Goal: Task Accomplishment & Management: Use online tool/utility

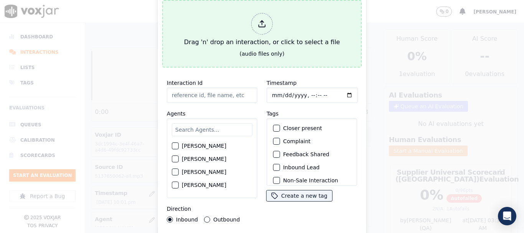
click at [240, 40] on div "Drag 'n' drop an interaction, or click to select a file" at bounding box center [262, 30] width 162 height 40
type input "08202025_4125800372_169956210010008.mp3"
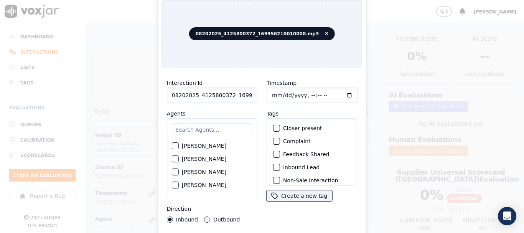
click at [207, 128] on input "text" at bounding box center [212, 129] width 81 height 13
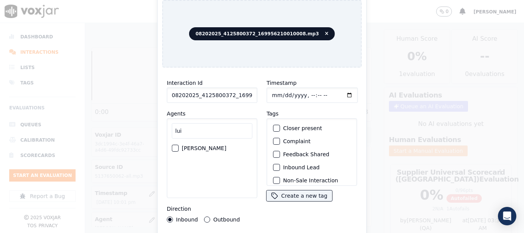
type input "lui"
click at [198, 146] on label "[PERSON_NAME]" at bounding box center [204, 148] width 45 height 5
click at [179, 145] on button "[PERSON_NAME]" at bounding box center [175, 148] width 7 height 7
click at [281, 92] on input "Timestamp" at bounding box center [312, 95] width 91 height 15
type input "[DATE]T23:48"
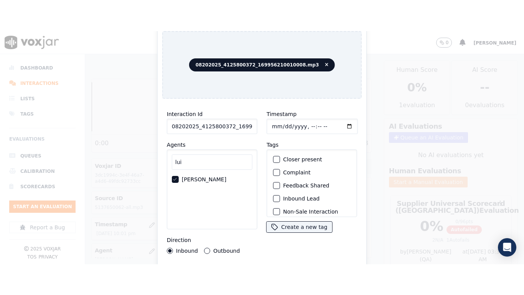
scroll to position [66, 0]
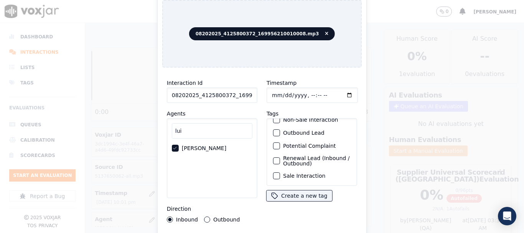
click at [314, 173] on label "Sale Interaction" at bounding box center [304, 175] width 42 height 5
click at [280, 172] on button "Sale Interaction" at bounding box center [276, 175] width 7 height 7
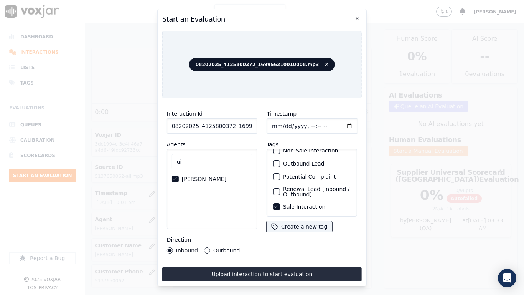
drag, startPoint x: 342, startPoint y: 270, endPoint x: 318, endPoint y: 273, distance: 24.3
click at [318, 233] on button "Upload interaction to start evaluation" at bounding box center [262, 274] width 200 height 14
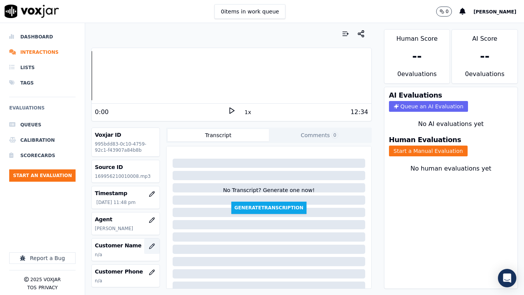
click at [149, 233] on icon "button" at bounding box center [152, 246] width 6 height 6
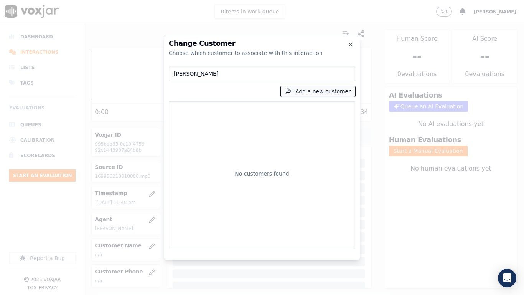
type input "[PERSON_NAME]"
click at [301, 93] on button "Add a new customer" at bounding box center [318, 91] width 74 height 11
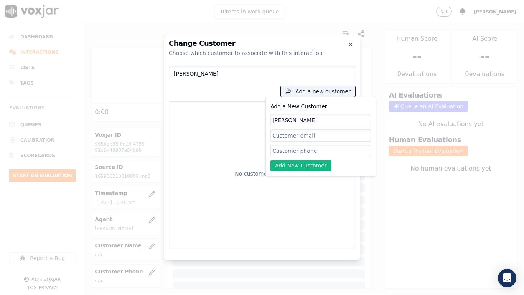
type input "[PERSON_NAME]"
click at [293, 152] on input "Add a New Customer" at bounding box center [321, 151] width 101 height 12
paste input "4125800372"
type input "4125800372"
click at [304, 167] on button "Add New Customer" at bounding box center [301, 165] width 61 height 11
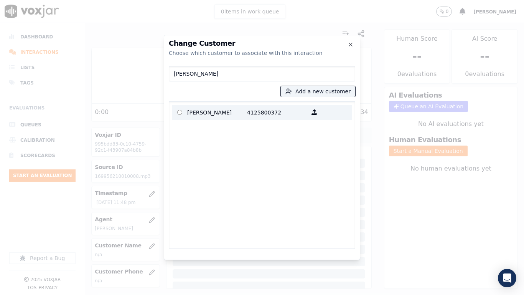
click at [187, 113] on p "[PERSON_NAME]" at bounding box center [217, 112] width 60 height 12
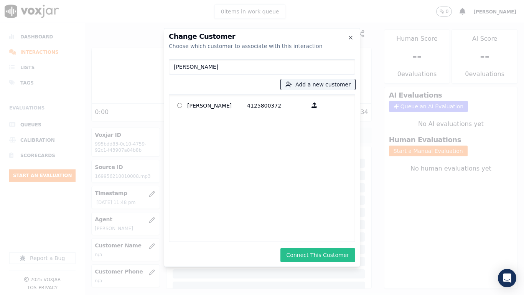
click at [316, 233] on button "Connect This Customer" at bounding box center [318, 255] width 75 height 14
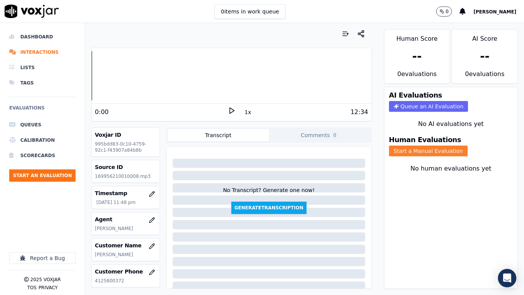
drag, startPoint x: 423, startPoint y: 150, endPoint x: 408, endPoint y: 155, distance: 14.9
click at [423, 150] on button "Start a Manual Evaluation" at bounding box center [428, 151] width 79 height 11
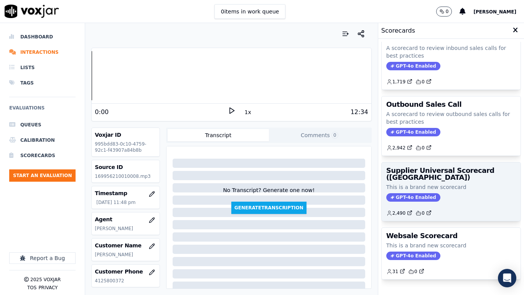
scroll to position [77, 0]
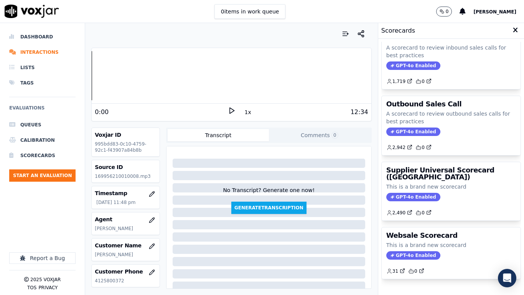
drag, startPoint x: 435, startPoint y: 177, endPoint x: 428, endPoint y: 181, distance: 7.8
click at [435, 177] on h3 "Supplier Universal Scorecard ([GEOGRAPHIC_DATA])" at bounding box center [452, 174] width 130 height 14
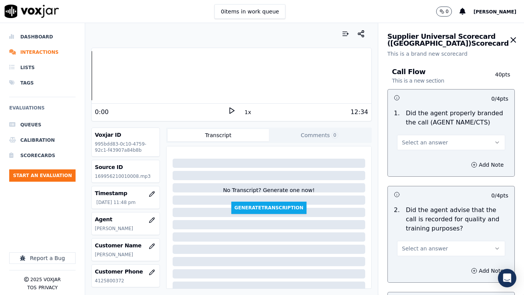
click at [442, 142] on button "Select an answer" at bounding box center [451, 142] width 108 height 15
click at [424, 162] on div "Yes" at bounding box center [439, 160] width 95 height 12
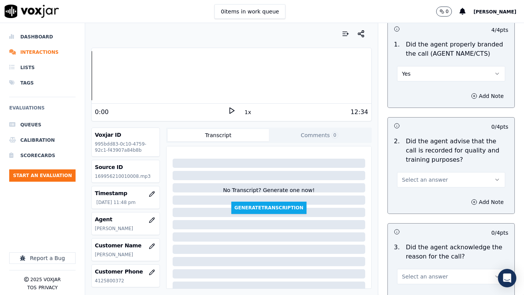
scroll to position [154, 0]
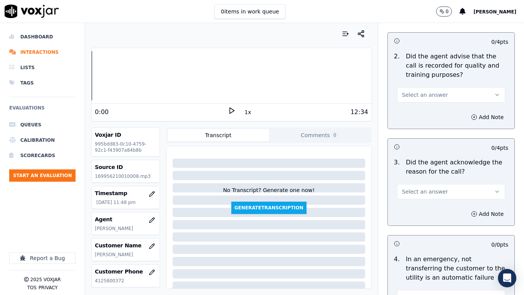
click at [417, 95] on span "Select an answer" at bounding box center [425, 95] width 46 height 8
click at [417, 115] on div "Yes" at bounding box center [439, 112] width 95 height 12
click at [418, 194] on span "Select an answer" at bounding box center [425, 192] width 46 height 8
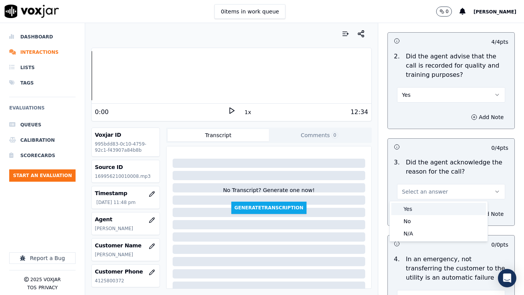
click at [421, 207] on div "Yes" at bounding box center [439, 209] width 95 height 12
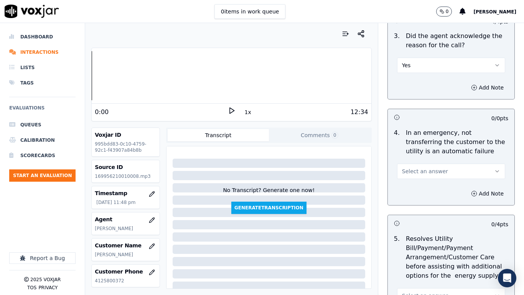
scroll to position [307, 0]
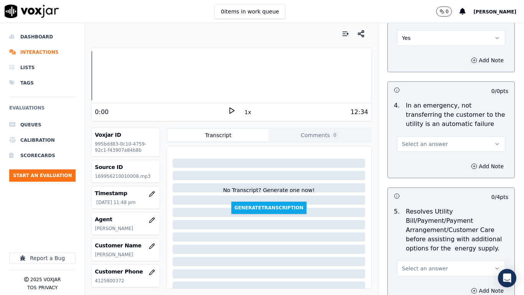
drag, startPoint x: 426, startPoint y: 146, endPoint x: 426, endPoint y: 150, distance: 3.9
click at [426, 146] on span "Select an answer" at bounding box center [425, 144] width 46 height 8
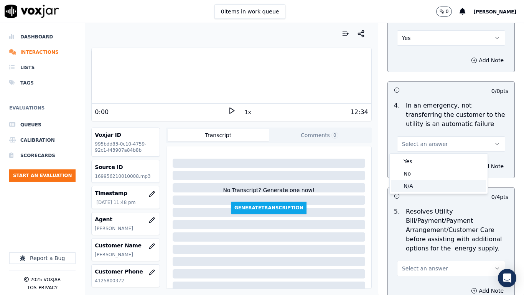
click at [429, 187] on div "N/A" at bounding box center [439, 186] width 95 height 12
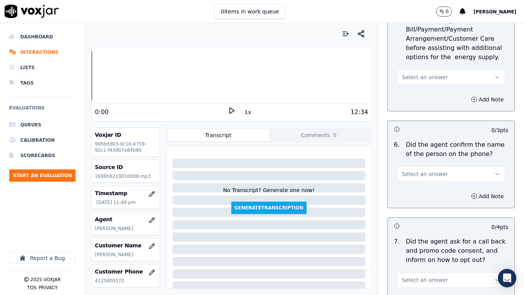
scroll to position [499, 0]
click at [420, 77] on span "Select an answer" at bounding box center [425, 77] width 46 height 8
click at [423, 119] on div "N/A" at bounding box center [439, 118] width 95 height 12
click at [423, 175] on span "Select an answer" at bounding box center [425, 173] width 46 height 8
click at [420, 192] on div "Yes" at bounding box center [439, 190] width 95 height 12
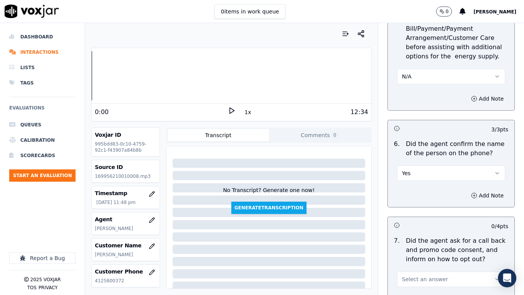
scroll to position [653, 0]
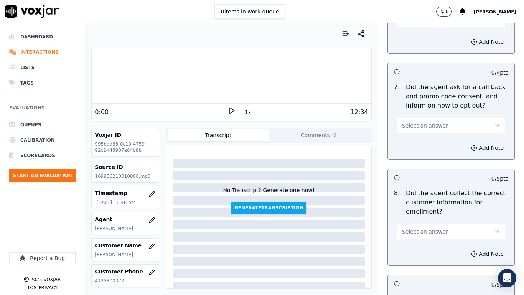
click at [419, 124] on span "Select an answer" at bounding box center [425, 126] width 46 height 8
drag, startPoint x: 418, startPoint y: 142, endPoint x: 421, endPoint y: 155, distance: 13.0
click at [418, 142] on div "Yes" at bounding box center [439, 143] width 95 height 12
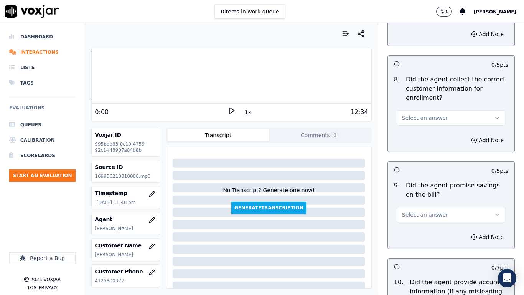
scroll to position [768, 0]
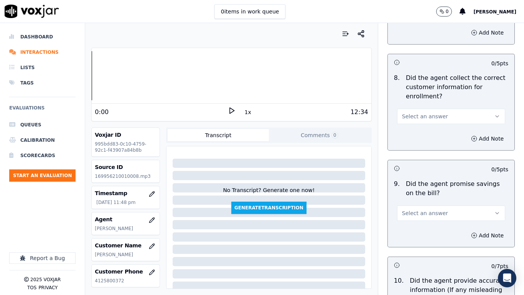
click at [419, 118] on span "Select an answer" at bounding box center [425, 116] width 46 height 8
click at [421, 135] on div "Yes" at bounding box center [439, 133] width 95 height 12
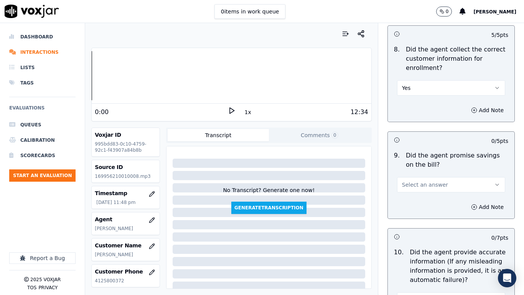
scroll to position [921, 0]
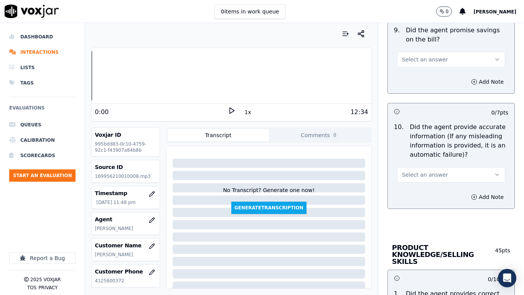
click at [411, 61] on span "Select an answer" at bounding box center [425, 60] width 46 height 8
click at [415, 78] on div "Yes" at bounding box center [439, 77] width 95 height 12
click at [420, 180] on button "Select an answer" at bounding box center [451, 174] width 108 height 15
click at [417, 192] on div "Yes" at bounding box center [439, 192] width 95 height 12
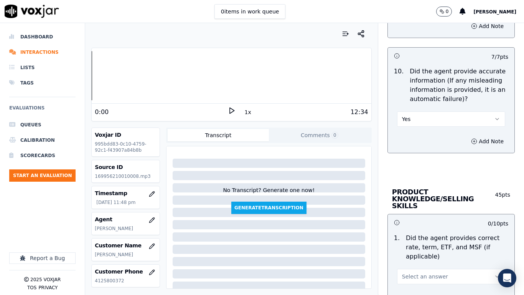
scroll to position [1037, 0]
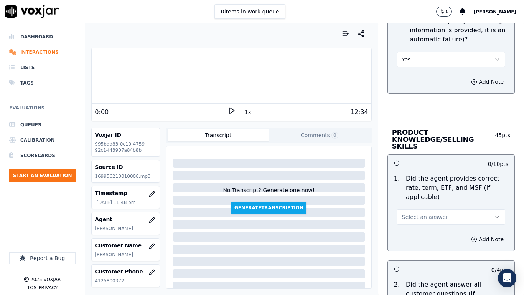
click at [433, 213] on span "Select an answer" at bounding box center [425, 217] width 46 height 8
click at [433, 223] on div "Yes" at bounding box center [439, 227] width 95 height 12
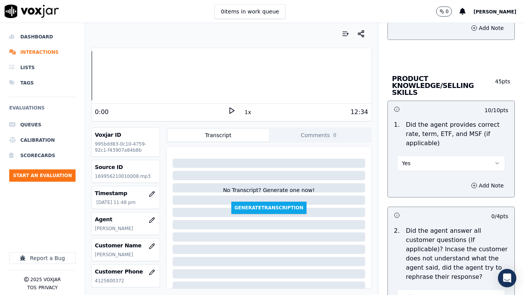
scroll to position [1229, 0]
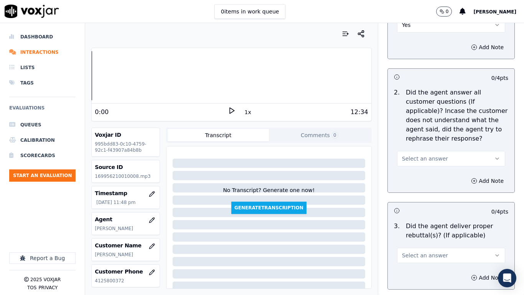
click at [433, 155] on span "Select an answer" at bounding box center [425, 159] width 46 height 8
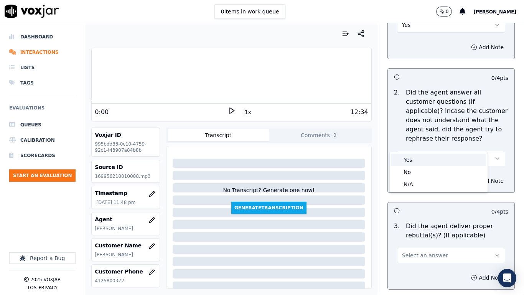
click at [434, 155] on div "Yes" at bounding box center [439, 160] width 95 height 12
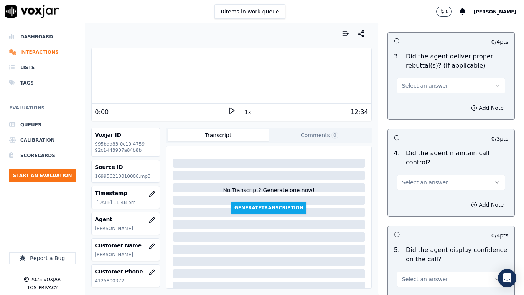
scroll to position [1421, 0]
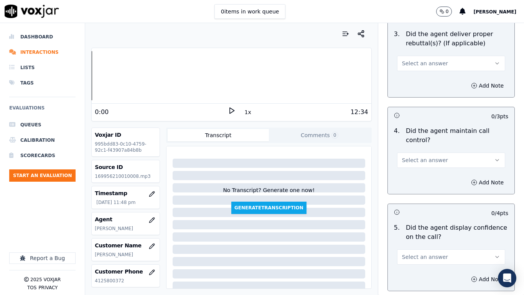
click at [428, 60] on span "Select an answer" at bounding box center [425, 64] width 46 height 8
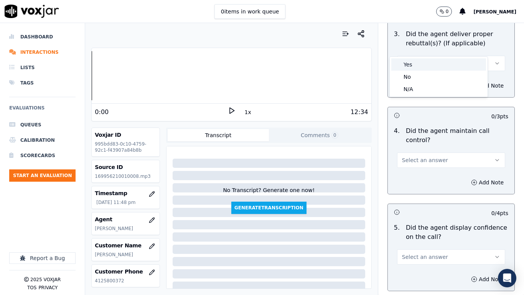
click at [428, 61] on div "Yes" at bounding box center [439, 64] width 95 height 12
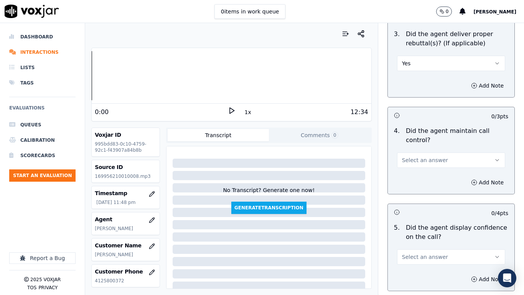
click at [429, 156] on span "Select an answer" at bounding box center [425, 160] width 46 height 8
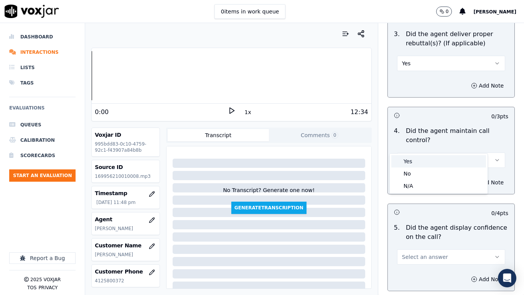
click at [423, 158] on div "Yes" at bounding box center [439, 161] width 95 height 12
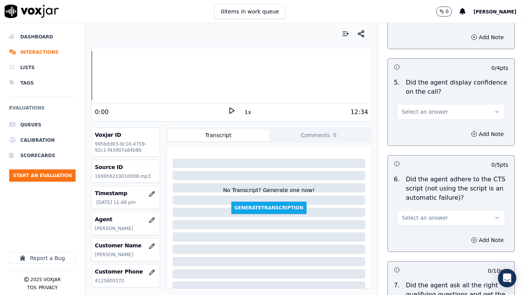
scroll to position [1574, 0]
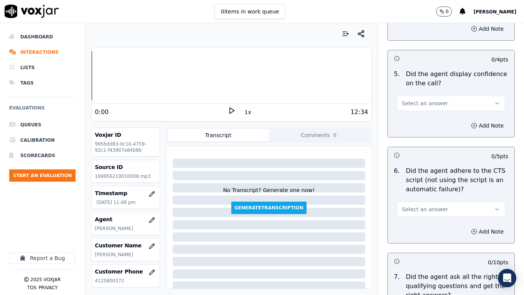
click at [424, 99] on span "Select an answer" at bounding box center [425, 103] width 46 height 8
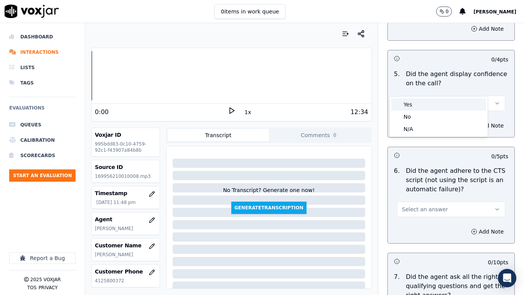
click at [423, 106] on div "Yes" at bounding box center [439, 104] width 95 height 12
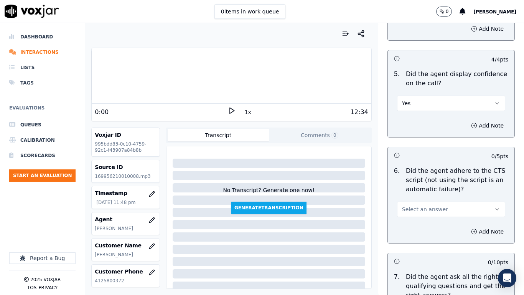
click at [433, 205] on span "Select an answer" at bounding box center [425, 209] width 46 height 8
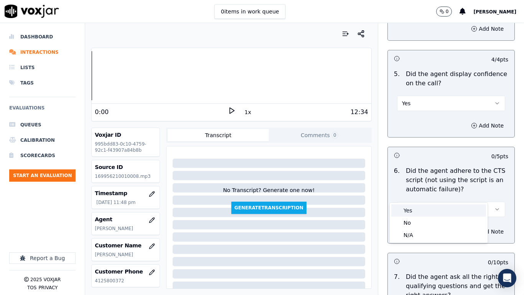
click at [428, 212] on div "Yes" at bounding box center [439, 210] width 95 height 12
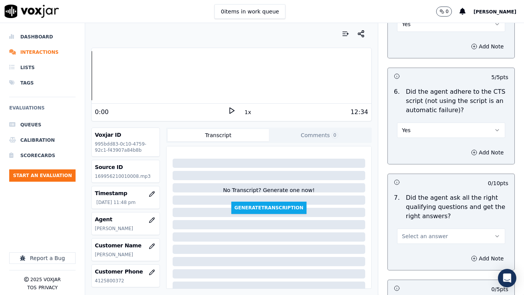
scroll to position [1804, 0]
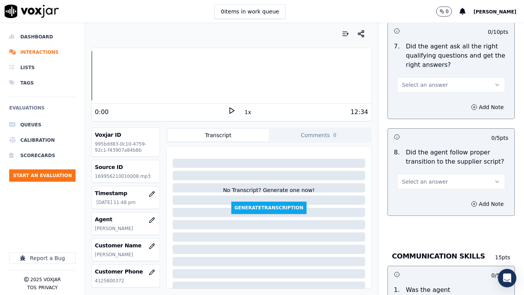
click at [418, 81] on span "Select an answer" at bounding box center [425, 85] width 46 height 8
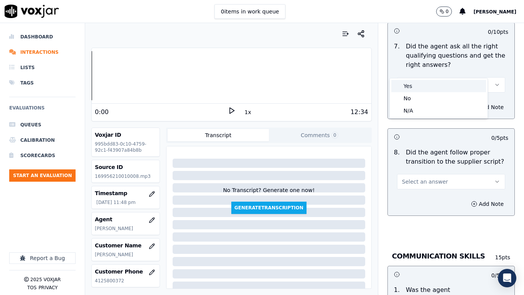
click at [417, 84] on div "Yes" at bounding box center [439, 86] width 95 height 12
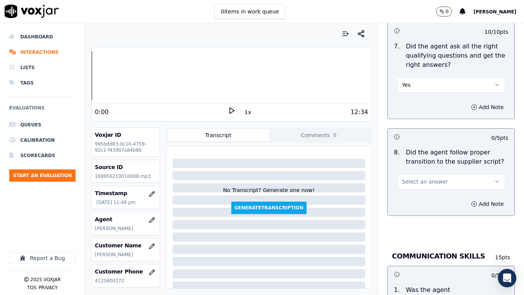
click at [427, 178] on span "Select an answer" at bounding box center [425, 182] width 46 height 8
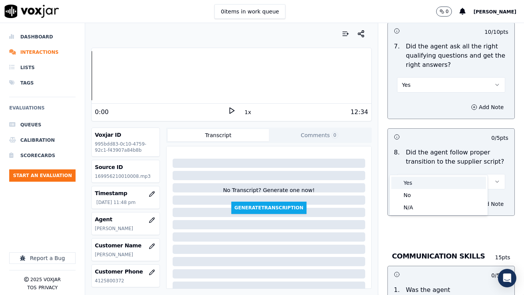
click at [425, 186] on div "Yes" at bounding box center [439, 183] width 95 height 12
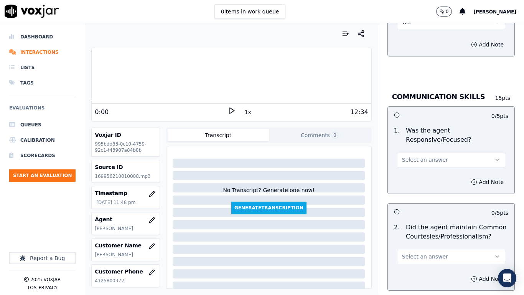
scroll to position [2073, 0]
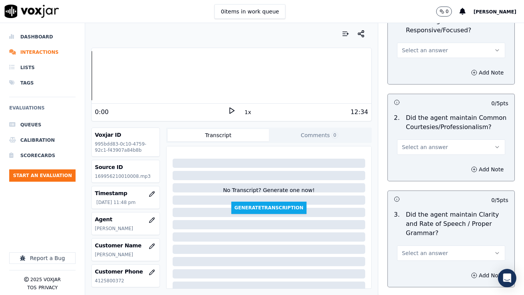
click at [412, 46] on span "Select an answer" at bounding box center [425, 50] width 46 height 8
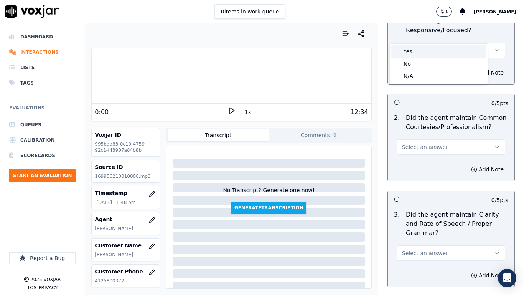
click at [412, 50] on div "Yes" at bounding box center [439, 51] width 95 height 12
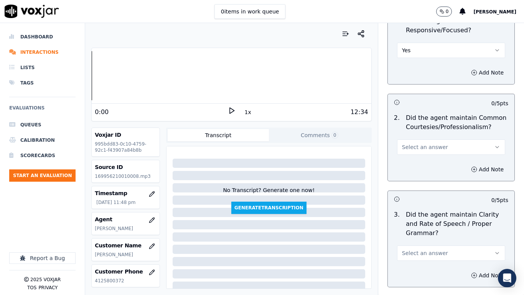
click at [425, 139] on button "Select an answer" at bounding box center [451, 146] width 108 height 15
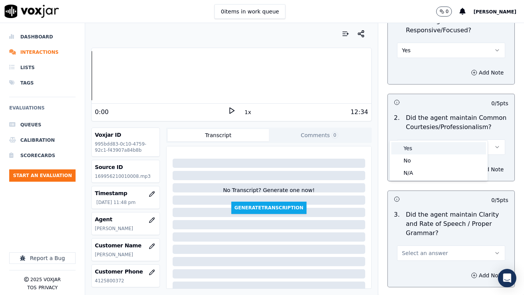
click at [423, 146] on div "Yes" at bounding box center [439, 148] width 95 height 12
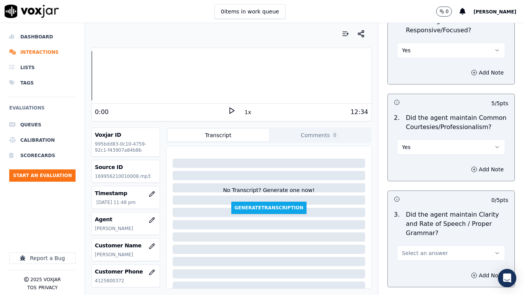
scroll to position [2113, 0]
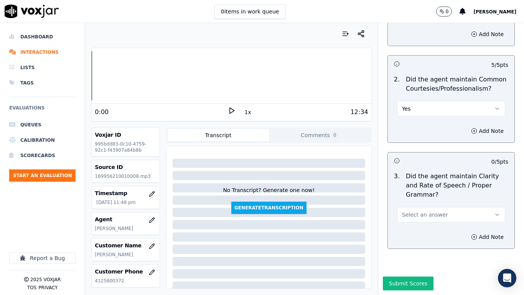
click at [427, 211] on span "Select an answer" at bounding box center [425, 215] width 46 height 8
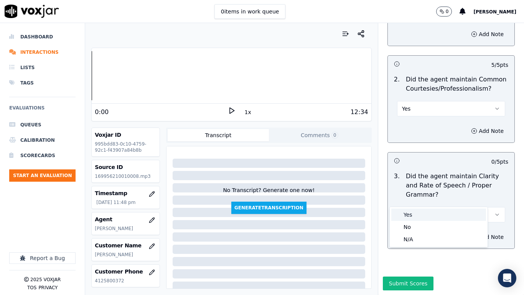
click at [425, 214] on div "Yes" at bounding box center [439, 214] width 95 height 12
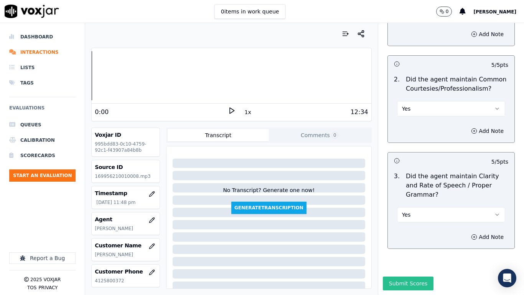
click at [409, 233] on button "Submit Scores" at bounding box center [408, 283] width 51 height 14
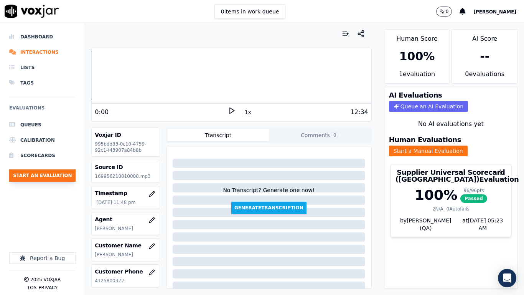
click at [57, 172] on button "Start an Evaluation" at bounding box center [42, 175] width 66 height 12
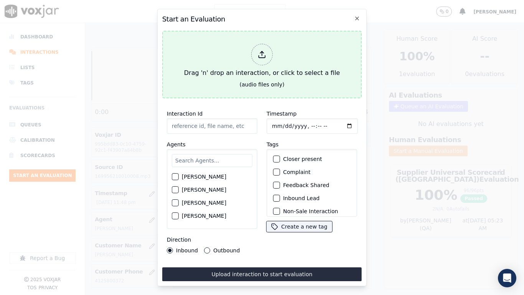
click at [220, 60] on div "Drag 'n' drop an interaction, or click to select a file" at bounding box center [262, 61] width 162 height 40
type input "20250820-173935_4128166029-all.mp3"
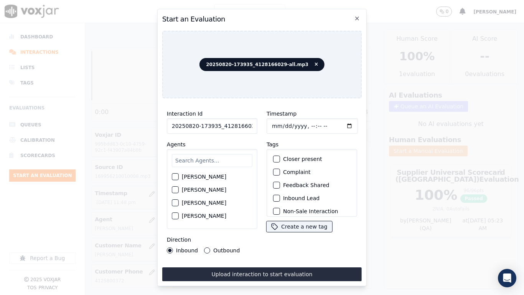
click at [196, 159] on input "text" at bounding box center [212, 160] width 81 height 13
type input "Da"
click at [206, 190] on label "[PERSON_NAME]" at bounding box center [204, 189] width 45 height 5
click at [179, 190] on button "[PERSON_NAME]" at bounding box center [175, 189] width 7 height 7
click at [281, 123] on input "Timestamp" at bounding box center [312, 125] width 91 height 15
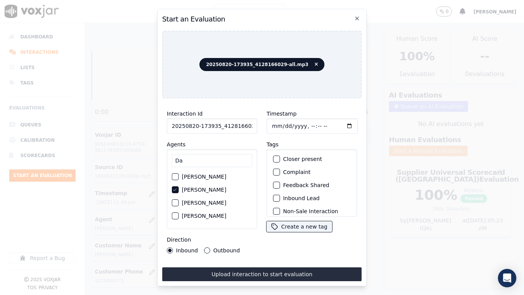
type input "[DATE]T23:53"
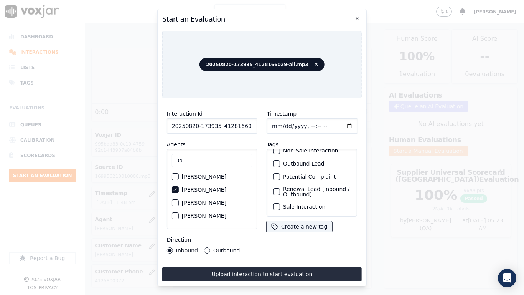
click at [297, 204] on label "Sale Interaction" at bounding box center [304, 206] width 42 height 5
click at [280, 203] on button "Sale Interaction" at bounding box center [276, 206] width 7 height 7
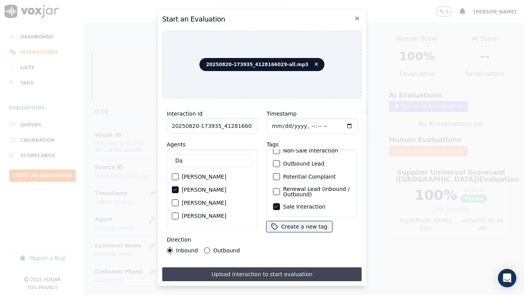
click at [291, 233] on button "Upload interaction to start evaluation" at bounding box center [262, 274] width 200 height 14
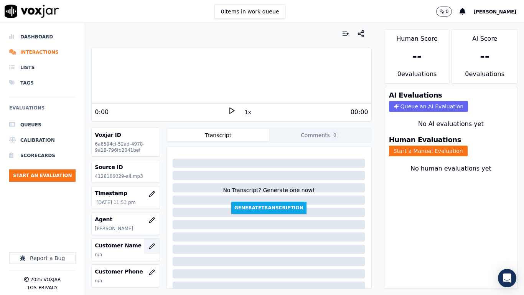
click at [149, 233] on icon "button" at bounding box center [151, 245] width 5 height 5
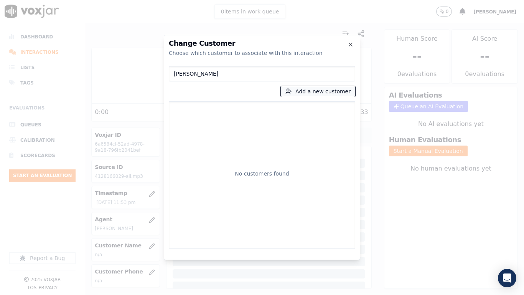
type input "[PERSON_NAME]"
click at [312, 88] on button "Add a new customer" at bounding box center [318, 91] width 74 height 11
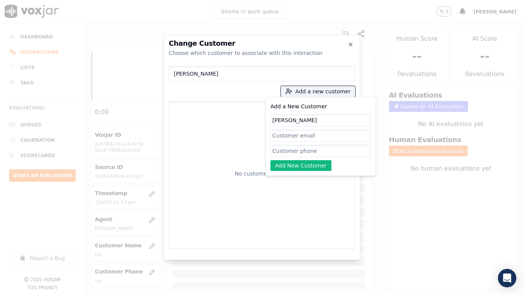
type input "[PERSON_NAME]"
click at [306, 155] on input "Add a New Customer" at bounding box center [321, 151] width 101 height 12
paste input "4128166029"
type input "4128166029"
click at [289, 163] on button "Add New Customer" at bounding box center [301, 165] width 61 height 11
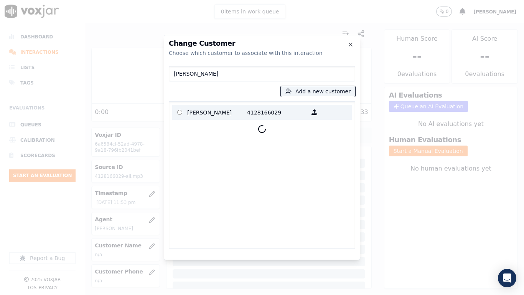
click at [196, 110] on p "[PERSON_NAME]" at bounding box center [217, 112] width 60 height 12
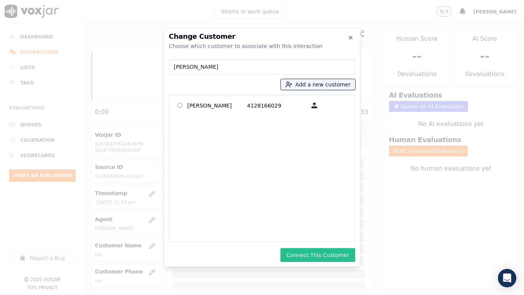
click at [316, 233] on button "Connect This Customer" at bounding box center [318, 255] width 75 height 14
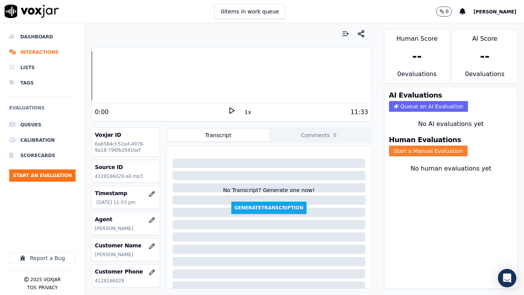
click at [425, 151] on button "Start a Manual Evaluation" at bounding box center [428, 151] width 79 height 11
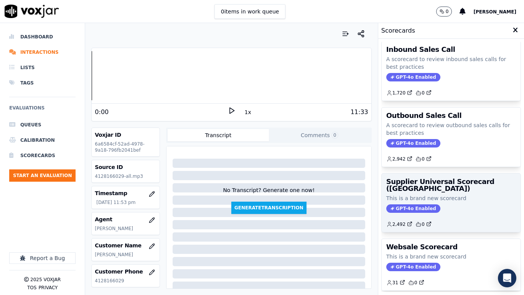
scroll to position [77, 0]
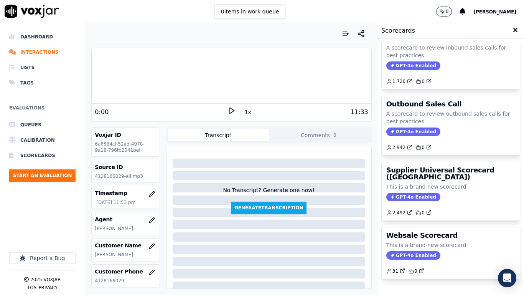
click at [423, 178] on h3 "Supplier Universal Scorecard ([GEOGRAPHIC_DATA])" at bounding box center [452, 174] width 130 height 14
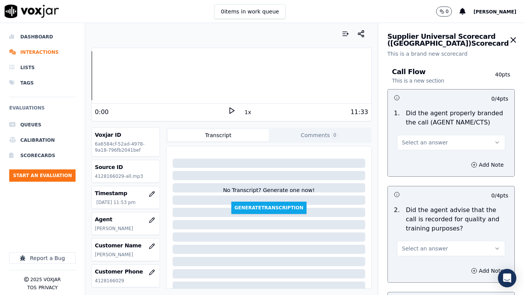
click at [421, 140] on span "Select an answer" at bounding box center [425, 143] width 46 height 8
click at [421, 160] on div "Yes" at bounding box center [439, 160] width 95 height 12
click at [428, 233] on span "Select an answer" at bounding box center [425, 249] width 46 height 8
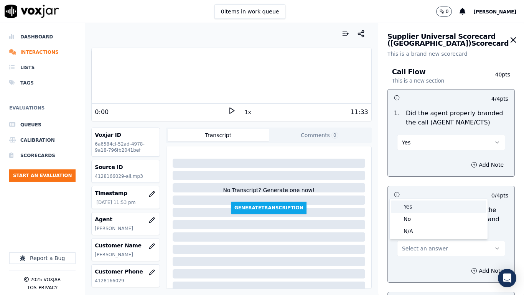
click at [418, 209] on div "Yes" at bounding box center [439, 206] width 95 height 12
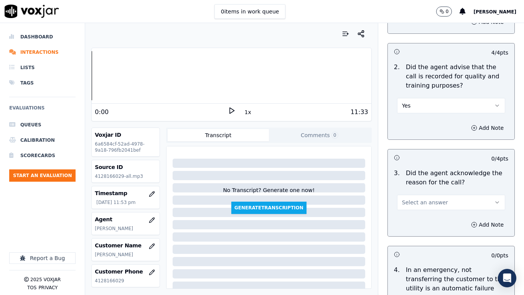
scroll to position [269, 0]
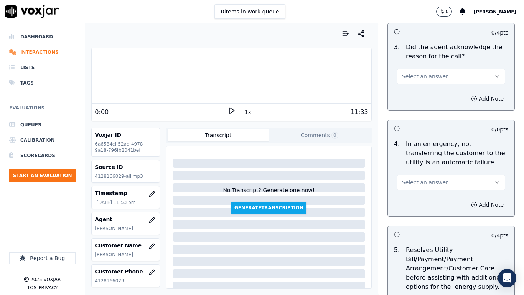
click at [423, 78] on span "Select an answer" at bounding box center [425, 77] width 46 height 8
click at [421, 93] on div "Yes" at bounding box center [439, 94] width 95 height 12
click at [426, 185] on span "Select an answer" at bounding box center [425, 183] width 46 height 8
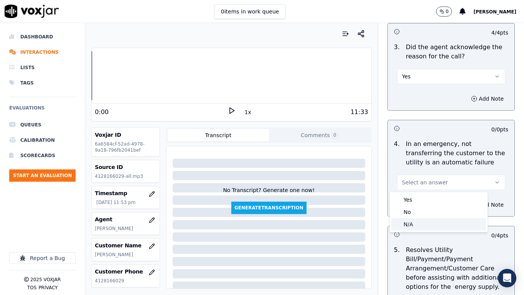
click at [423, 225] on div "N/A" at bounding box center [439, 224] width 95 height 12
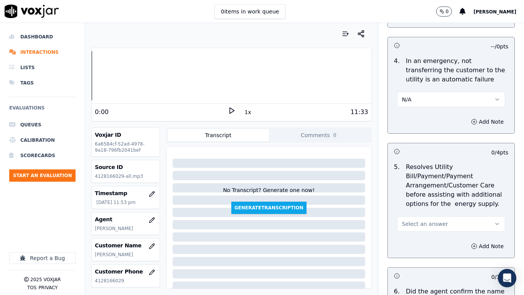
scroll to position [461, 0]
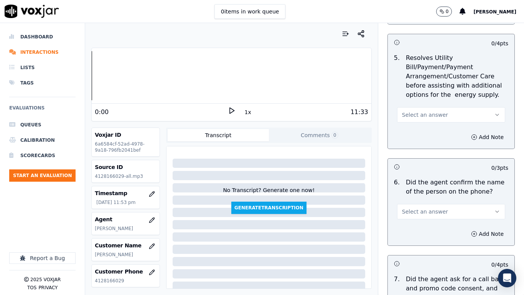
click at [423, 114] on span "Select an answer" at bounding box center [425, 115] width 46 height 8
click at [423, 155] on div "N/A" at bounding box center [439, 156] width 95 height 12
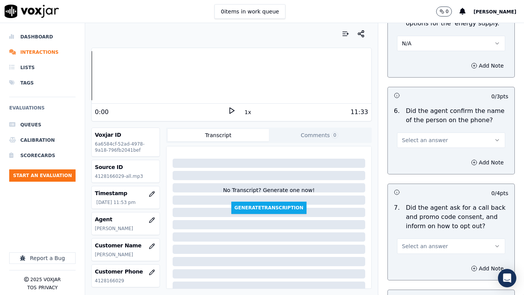
scroll to position [537, 0]
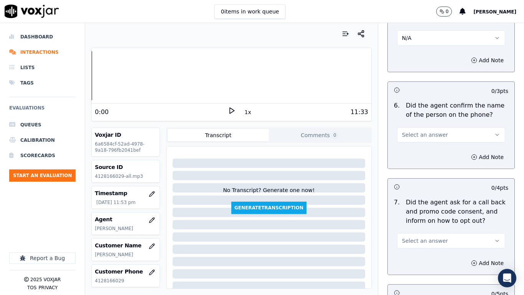
click at [419, 133] on span "Select an answer" at bounding box center [425, 135] width 46 height 8
click at [420, 150] on div "Yes" at bounding box center [439, 152] width 95 height 12
click at [424, 233] on span "Select an answer" at bounding box center [425, 241] width 46 height 8
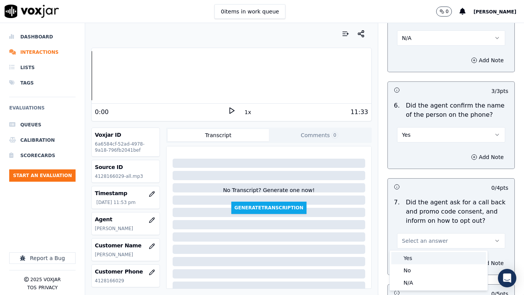
click at [422, 233] on div "Yes" at bounding box center [439, 258] width 95 height 12
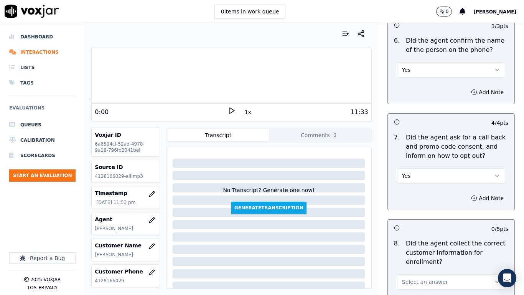
scroll to position [768, 0]
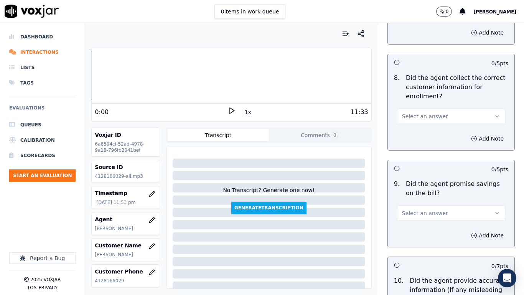
click at [420, 114] on span "Select an answer" at bounding box center [425, 116] width 46 height 8
click at [419, 131] on div "Yes" at bounding box center [439, 133] width 95 height 12
click at [429, 211] on span "Select an answer" at bounding box center [425, 213] width 46 height 8
click at [426, 230] on div "Yes" at bounding box center [439, 230] width 95 height 12
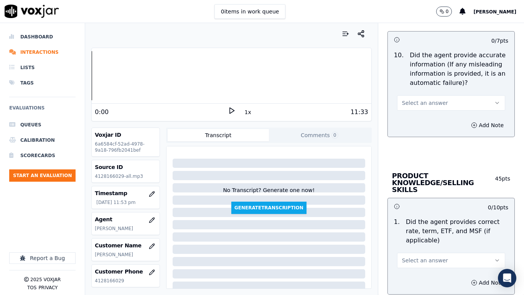
scroll to position [998, 0]
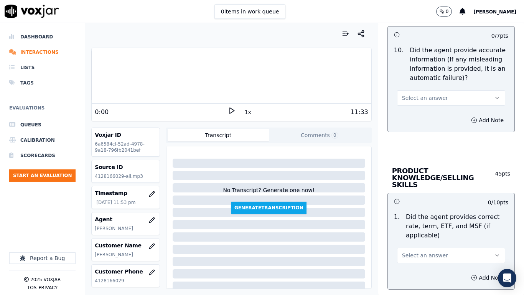
click at [426, 93] on button "Select an answer" at bounding box center [451, 97] width 108 height 15
click at [428, 113] on div "Yes" at bounding box center [439, 115] width 95 height 12
click at [430, 233] on button "Select an answer" at bounding box center [451, 255] width 108 height 15
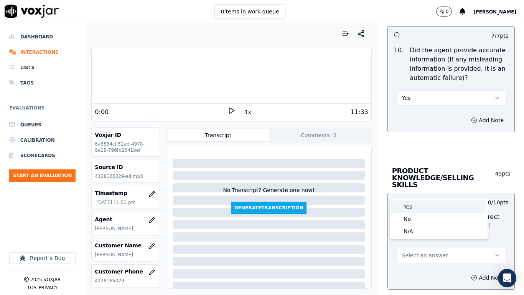
click at [418, 205] on div "Yes" at bounding box center [439, 206] width 95 height 12
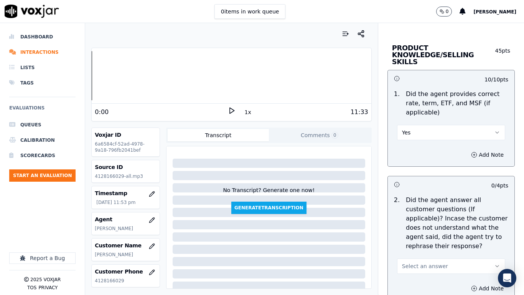
scroll to position [1267, 0]
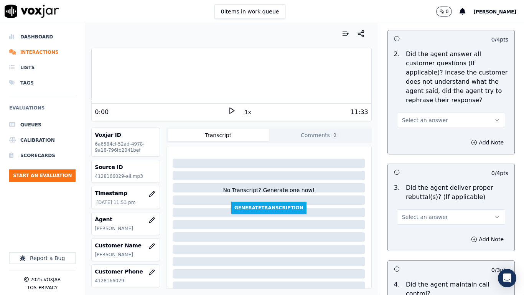
click at [421, 116] on span "Select an answer" at bounding box center [425, 120] width 46 height 8
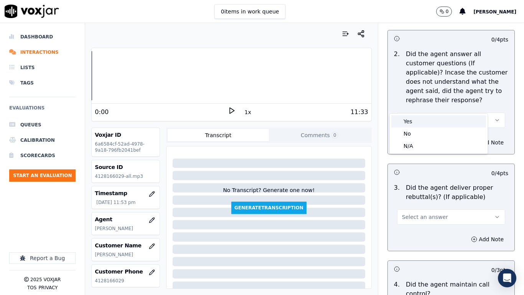
click at [422, 121] on div "Yes" at bounding box center [439, 121] width 95 height 12
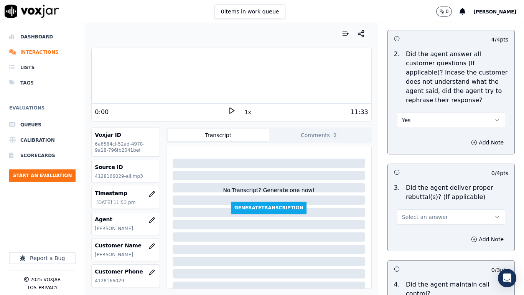
click at [423, 213] on span "Select an answer" at bounding box center [425, 217] width 46 height 8
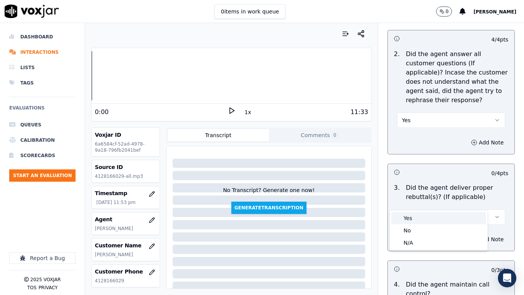
click at [421, 213] on div "Yes" at bounding box center [439, 218] width 95 height 12
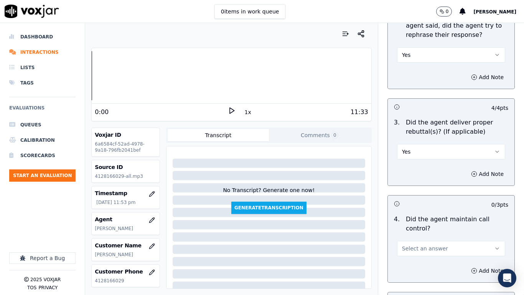
scroll to position [1459, 0]
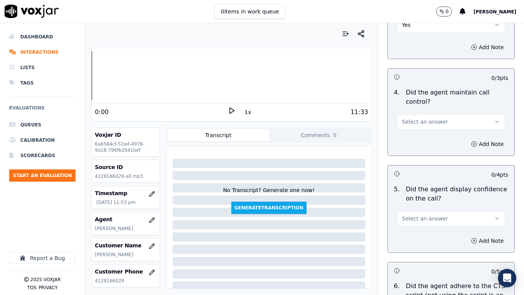
drag, startPoint x: 417, startPoint y: 105, endPoint x: 417, endPoint y: 113, distance: 8.1
click at [417, 118] on span "Select an answer" at bounding box center [425, 122] width 46 height 8
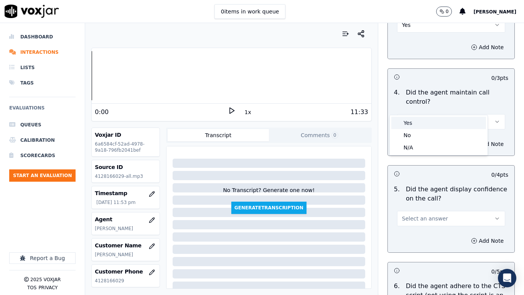
click at [418, 125] on div "Yes" at bounding box center [439, 123] width 95 height 12
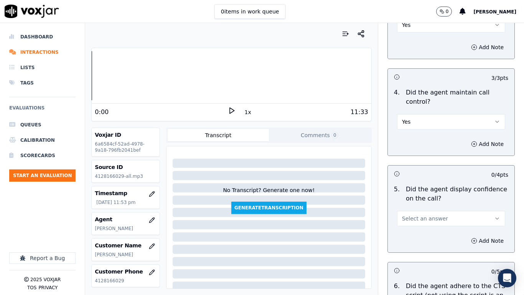
click at [429, 215] on span "Select an answer" at bounding box center [425, 219] width 46 height 8
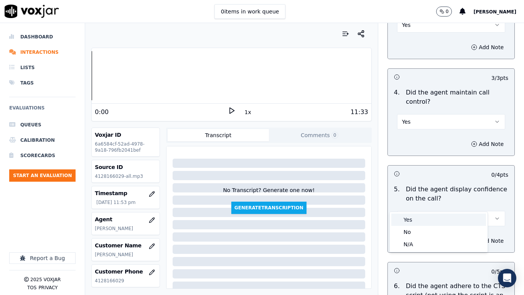
click at [426, 215] on div "Yes" at bounding box center [439, 219] width 95 height 12
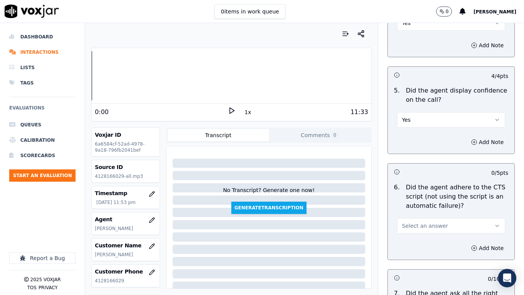
scroll to position [1728, 0]
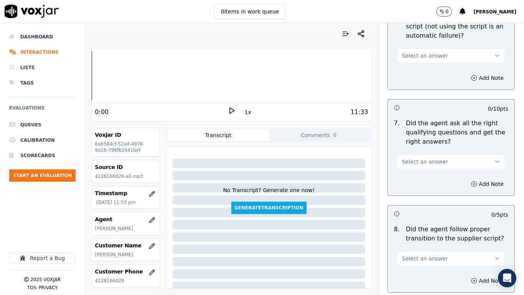
click at [423, 52] on span "Select an answer" at bounding box center [425, 56] width 46 height 8
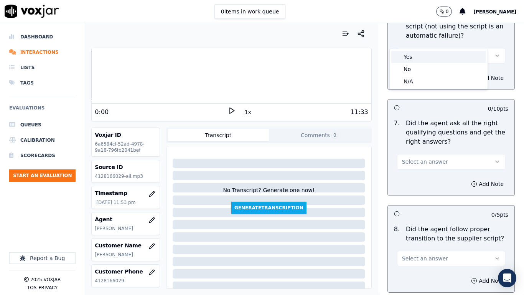
click at [425, 58] on div "Yes" at bounding box center [439, 57] width 95 height 12
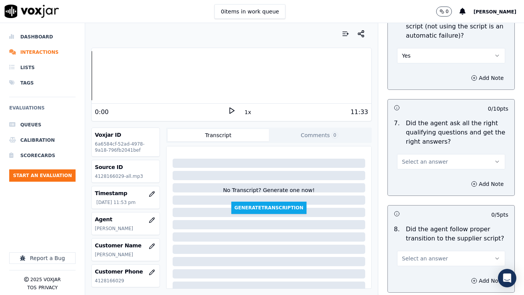
click at [427, 158] on span "Select an answer" at bounding box center [425, 162] width 46 height 8
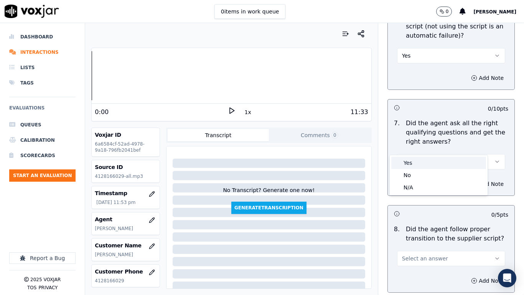
click at [427, 161] on div "Yes" at bounding box center [439, 163] width 95 height 12
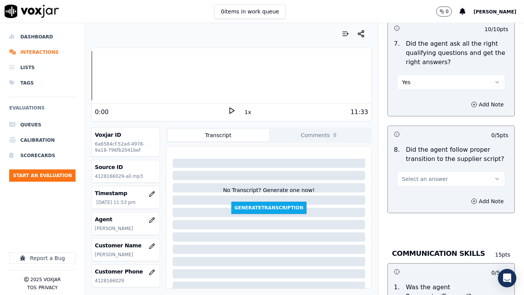
scroll to position [1881, 0]
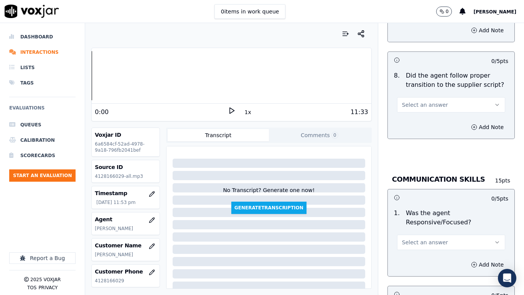
drag, startPoint x: 423, startPoint y: 88, endPoint x: 423, endPoint y: 93, distance: 5.0
click at [423, 101] on span "Select an answer" at bounding box center [425, 105] width 46 height 8
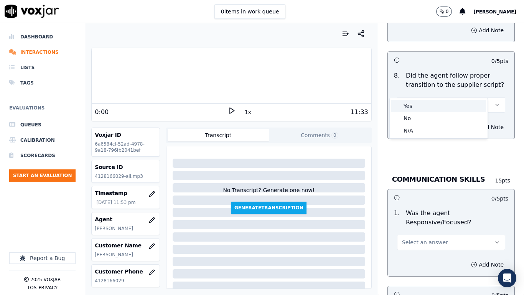
click at [424, 106] on div "Yes" at bounding box center [439, 106] width 95 height 12
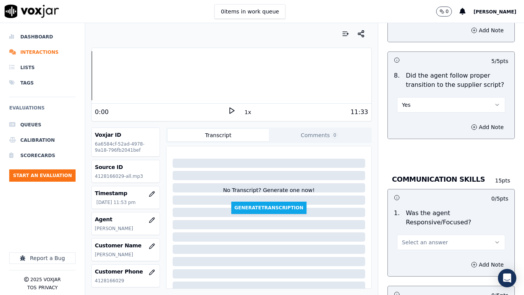
click at [429, 233] on span "Select an answer" at bounding box center [425, 242] width 46 height 8
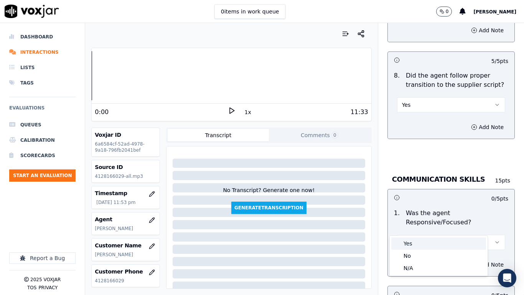
click at [418, 233] on div "Yes" at bounding box center [439, 243] width 95 height 12
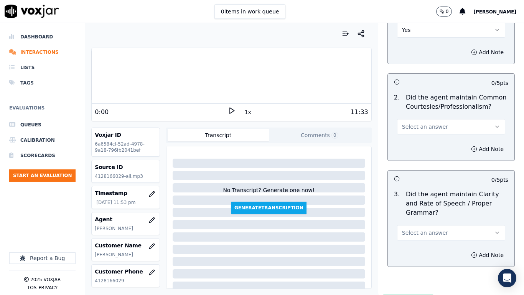
scroll to position [2113, 0]
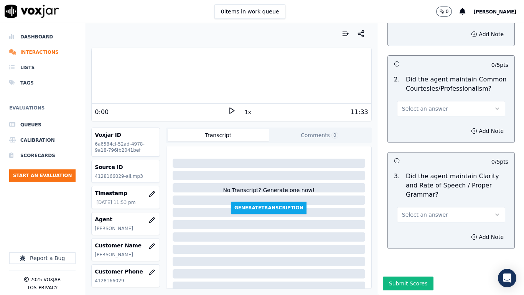
click at [419, 105] on span "Select an answer" at bounding box center [425, 109] width 46 height 8
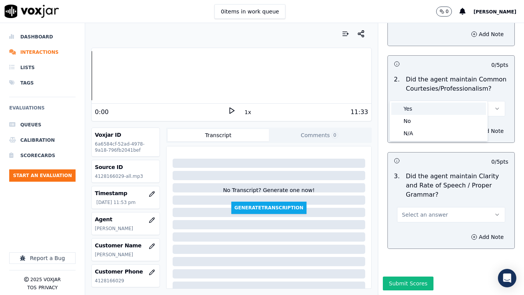
click at [419, 111] on div "Yes" at bounding box center [439, 109] width 95 height 12
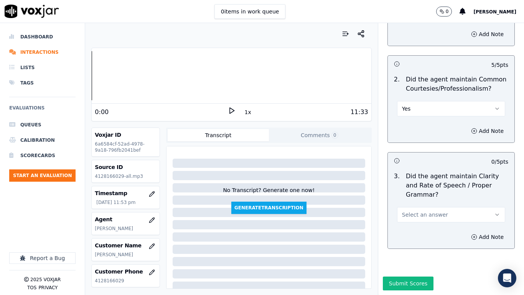
drag, startPoint x: 420, startPoint y: 195, endPoint x: 419, endPoint y: 205, distance: 9.3
click at [420, 211] on span "Select an answer" at bounding box center [425, 215] width 46 height 8
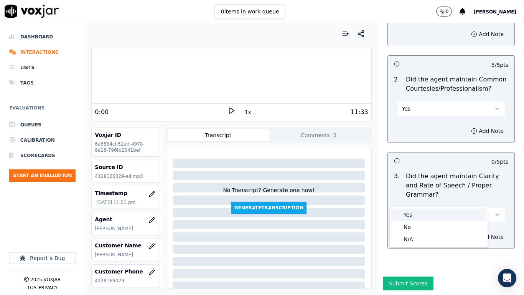
click at [418, 220] on div "Yes" at bounding box center [439, 214] width 95 height 12
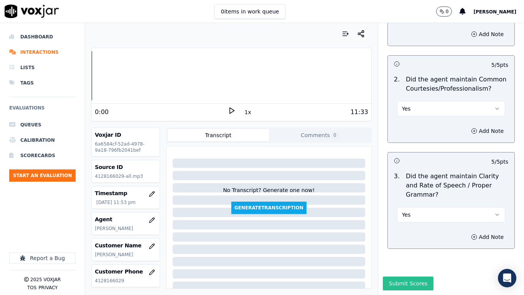
click at [405, 233] on button "Submit Scores" at bounding box center [408, 283] width 51 height 14
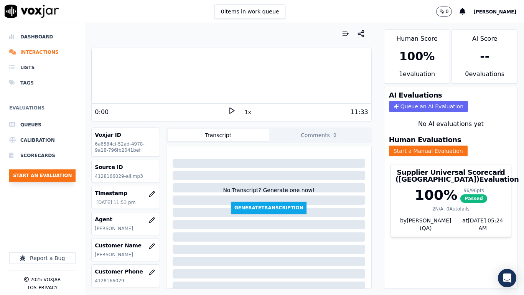
click at [64, 177] on button "Start an Evaluation" at bounding box center [42, 175] width 66 height 12
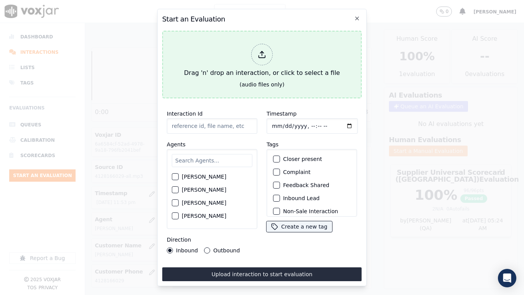
click at [277, 63] on div "Drag 'n' drop an interaction, or click to select a file" at bounding box center [262, 61] width 162 height 40
type input "20250820-164358_3308353059-all.mp3"
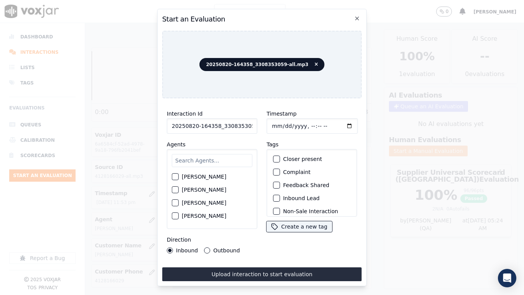
click at [200, 157] on input "text" at bounding box center [212, 160] width 81 height 13
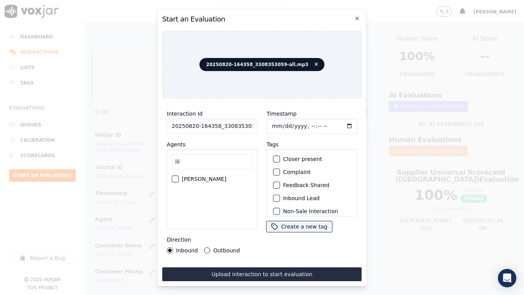
type input "lil"
click at [203, 177] on label "[PERSON_NAME]" at bounding box center [204, 178] width 45 height 5
click at [179, 177] on button "[PERSON_NAME]" at bounding box center [175, 178] width 7 height 7
click at [279, 122] on input "Timestamp" at bounding box center [312, 125] width 91 height 15
type input "[DATE]T23:55"
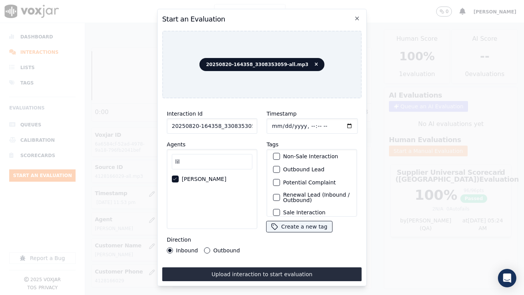
scroll to position [66, 0]
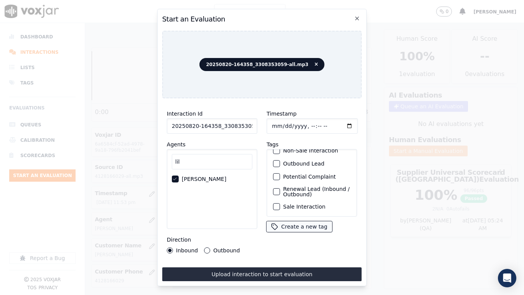
drag, startPoint x: 310, startPoint y: 199, endPoint x: 311, endPoint y: 219, distance: 20.0
click at [310, 204] on label "Sale Interaction" at bounding box center [304, 206] width 42 height 5
click at [280, 203] on button "Sale Interaction" at bounding box center [276, 206] width 7 height 7
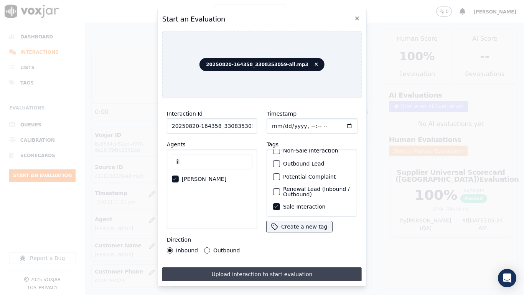
click at [312, 233] on button "Upload interaction to start evaluation" at bounding box center [262, 274] width 200 height 14
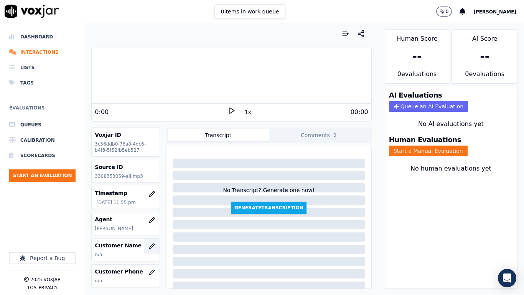
click at [149, 233] on icon "button" at bounding box center [152, 246] width 6 height 6
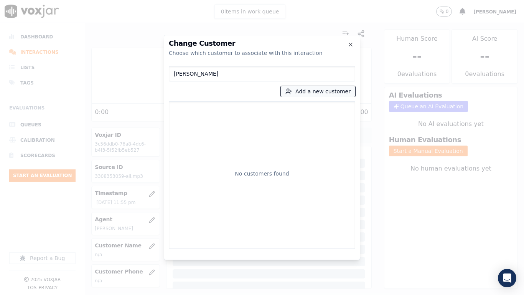
type input "[PERSON_NAME]"
drag, startPoint x: 314, startPoint y: 91, endPoint x: 312, endPoint y: 94, distance: 4.3
click at [314, 91] on button "Add a new customer" at bounding box center [318, 91] width 74 height 11
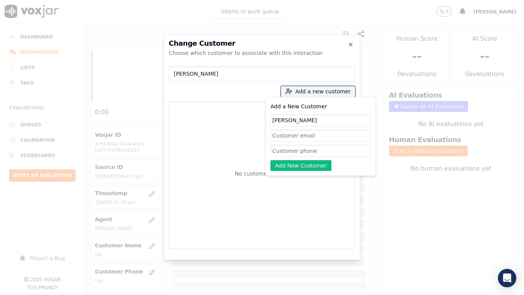
type input "[PERSON_NAME]"
click at [300, 153] on input "Add a New Customer" at bounding box center [321, 151] width 101 height 12
paste input "3308353059"
type input "3308353059"
click at [293, 169] on button "Add New Customer" at bounding box center [301, 165] width 61 height 11
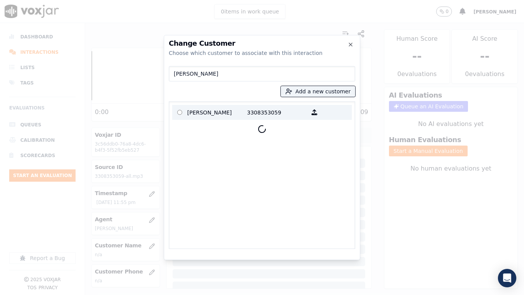
click at [194, 112] on p "[PERSON_NAME]" at bounding box center [217, 112] width 60 height 12
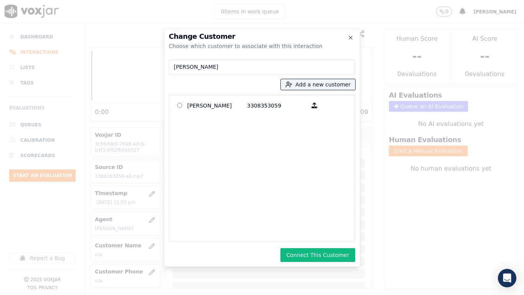
drag, startPoint x: 331, startPoint y: 251, endPoint x: 356, endPoint y: 251, distance: 24.2
click at [332, 233] on button "Connect This Customer" at bounding box center [318, 255] width 75 height 14
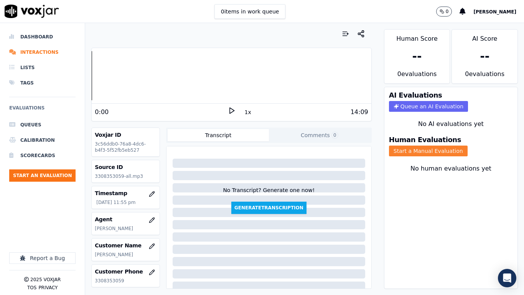
click at [422, 152] on button "Start a Manual Evaluation" at bounding box center [428, 151] width 79 height 11
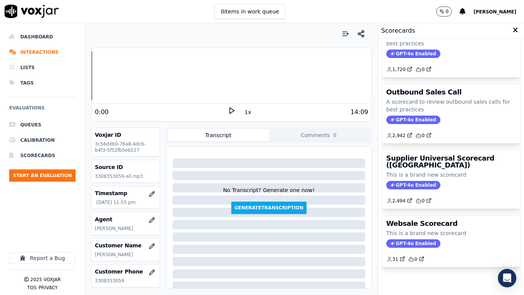
scroll to position [106, 0]
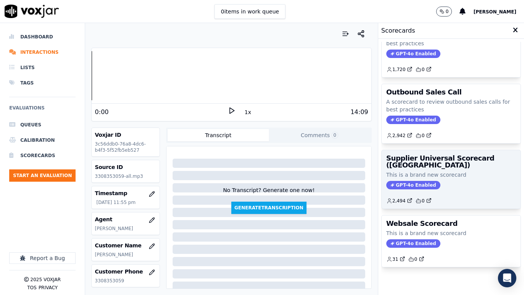
click at [428, 171] on p "This is a brand new scorecard" at bounding box center [452, 175] width 130 height 8
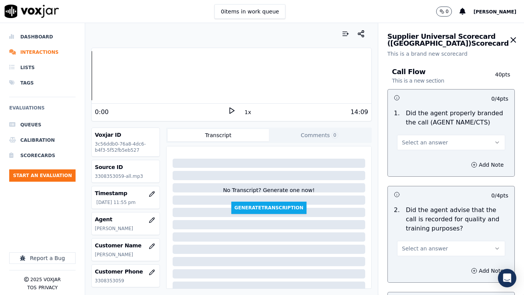
click at [441, 144] on button "Select an answer" at bounding box center [451, 142] width 108 height 15
click at [441, 162] on div "Yes" at bounding box center [439, 160] width 95 height 12
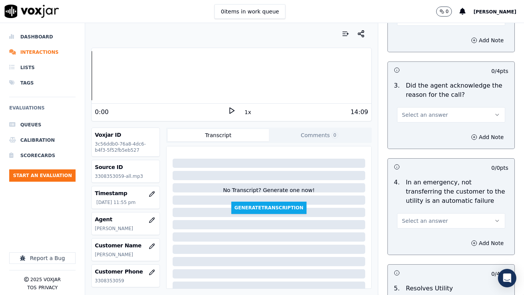
click at [422, 23] on button "Select an answer" at bounding box center [451, 17] width 108 height 15
click at [424, 34] on div "Yes" at bounding box center [439, 35] width 95 height 12
click at [437, 113] on button "Select an answer" at bounding box center [451, 114] width 108 height 15
click at [433, 134] on div "Yes" at bounding box center [439, 132] width 95 height 12
click at [437, 222] on button "Select an answer" at bounding box center [451, 220] width 108 height 15
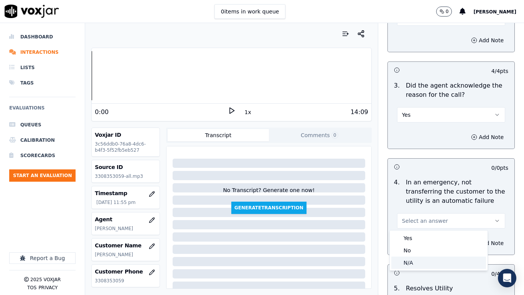
click at [425, 233] on div "N/A" at bounding box center [439, 262] width 95 height 12
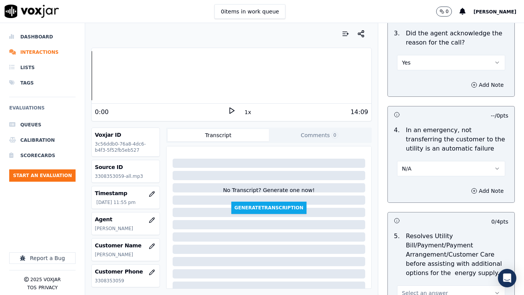
scroll to position [422, 0]
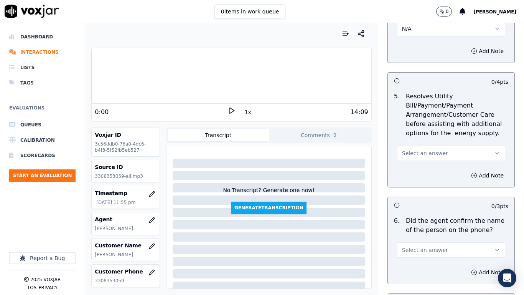
click at [428, 148] on button "Select an answer" at bounding box center [451, 153] width 108 height 15
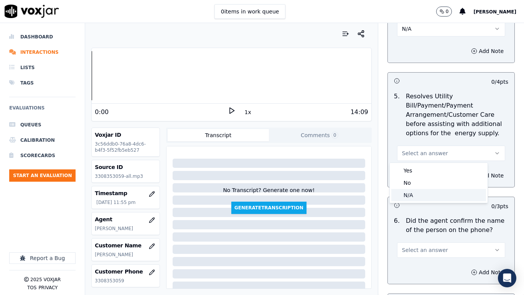
click at [427, 195] on div "N/A" at bounding box center [439, 195] width 95 height 12
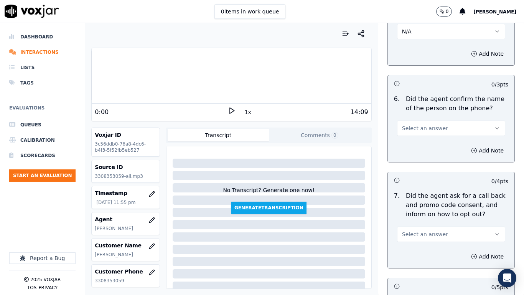
scroll to position [576, 0]
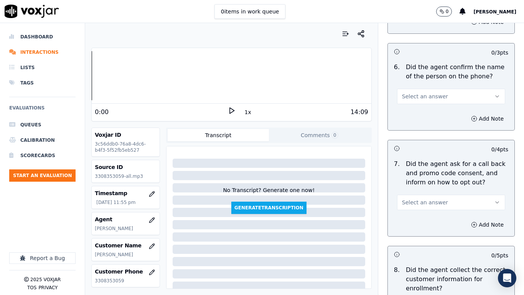
click at [432, 94] on span "Select an answer" at bounding box center [425, 97] width 46 height 8
drag, startPoint x: 428, startPoint y: 113, endPoint x: 431, endPoint y: 144, distance: 30.9
click at [428, 113] on div "Yes" at bounding box center [439, 113] width 95 height 12
click at [432, 202] on span "Select an answer" at bounding box center [425, 202] width 46 height 8
click at [428, 219] on div "Yes" at bounding box center [439, 219] width 95 height 12
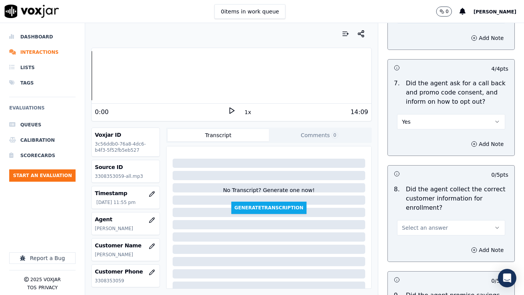
scroll to position [729, 0]
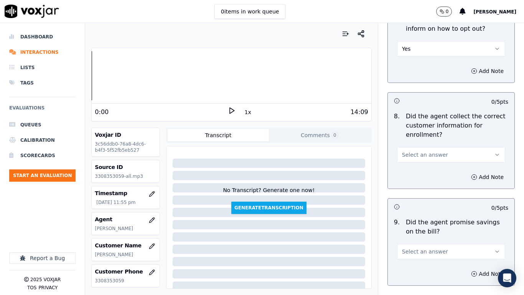
click at [433, 157] on span "Select an answer" at bounding box center [425, 155] width 46 height 8
click at [434, 171] on div "Yes" at bounding box center [439, 172] width 95 height 12
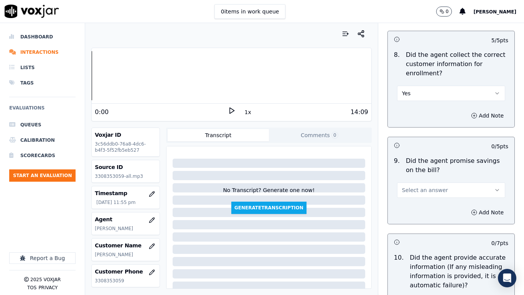
scroll to position [921, 0]
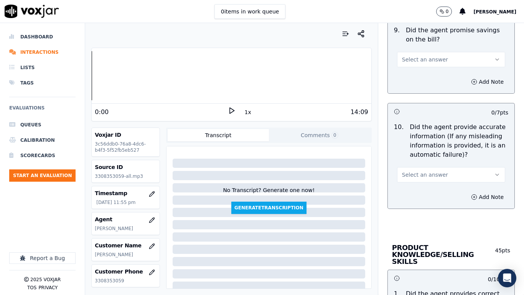
click at [433, 58] on span "Select an answer" at bounding box center [425, 60] width 46 height 8
click at [433, 77] on div "Yes" at bounding box center [439, 77] width 95 height 12
click at [439, 174] on button "Select an answer" at bounding box center [451, 174] width 108 height 15
click at [438, 190] on div "Yes" at bounding box center [439, 192] width 95 height 12
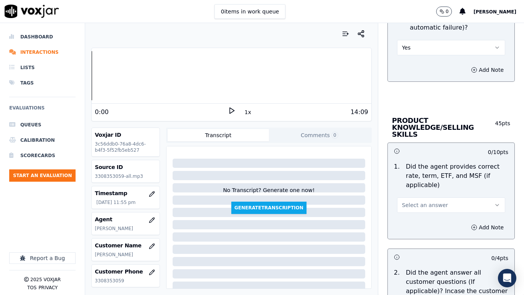
scroll to position [1113, 0]
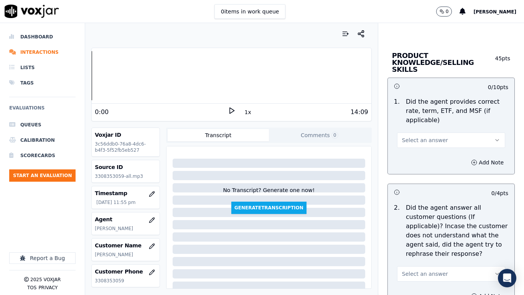
click at [432, 139] on button "Select an answer" at bounding box center [451, 139] width 108 height 15
click at [433, 164] on div "No" at bounding box center [439, 163] width 95 height 12
click at [470, 157] on button "Add Note" at bounding box center [488, 162] width 42 height 11
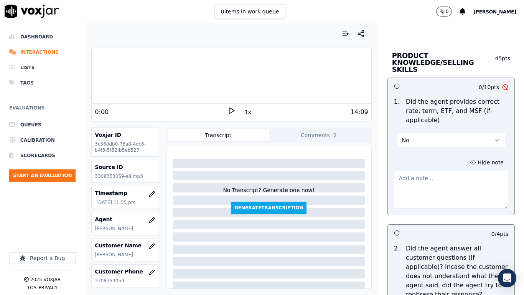
click at [437, 182] on textarea at bounding box center [451, 190] width 114 height 38
paste textarea "4.14sec Agent stated the rate as 499/mcf she failed to mention $ or cents it is…"
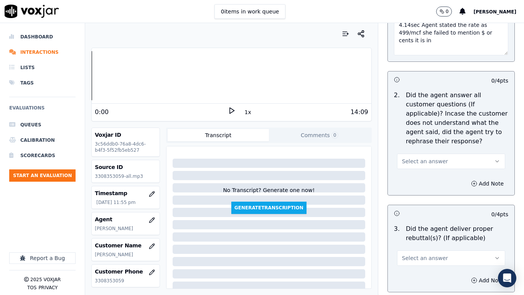
scroll to position [1267, 0]
type textarea "4.14sec Agent stated the rate as 499/mcf she failed to mention $ or cents it is…"
click at [432, 157] on span "Select an answer" at bounding box center [425, 161] width 46 height 8
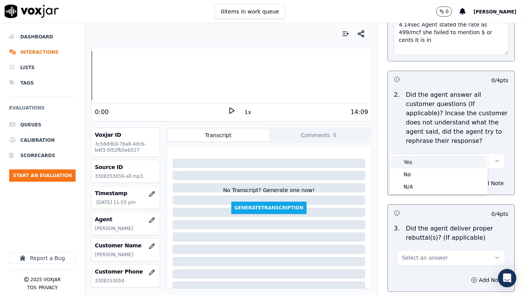
click at [435, 160] on div "Yes" at bounding box center [439, 162] width 95 height 12
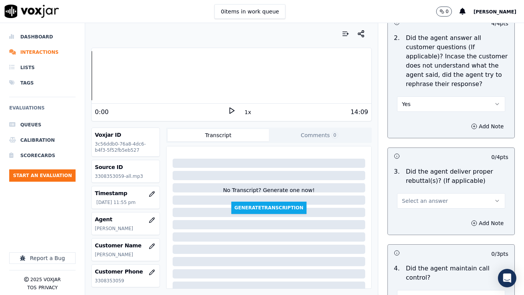
scroll to position [1421, 0]
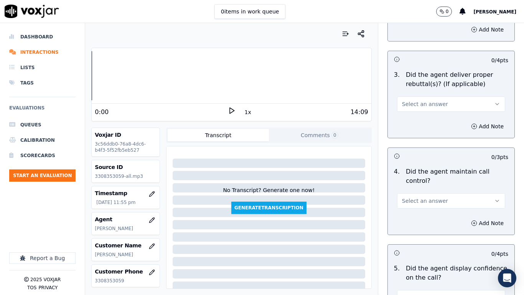
click at [430, 100] on span "Select an answer" at bounding box center [425, 104] width 46 height 8
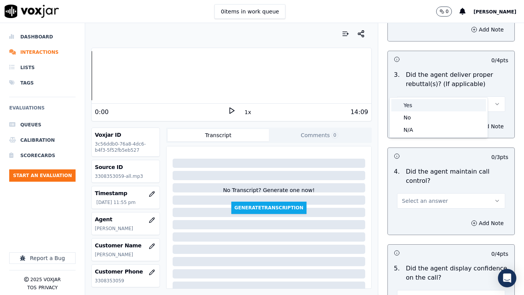
click at [435, 108] on div "Yes" at bounding box center [439, 105] width 95 height 12
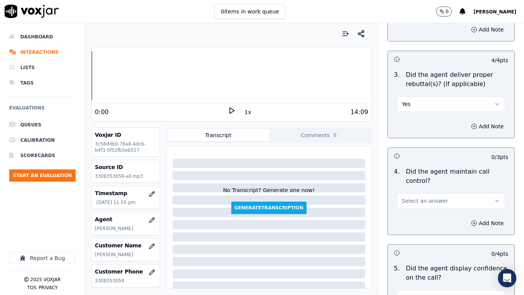
click at [437, 193] on button "Select an answer" at bounding box center [451, 200] width 108 height 15
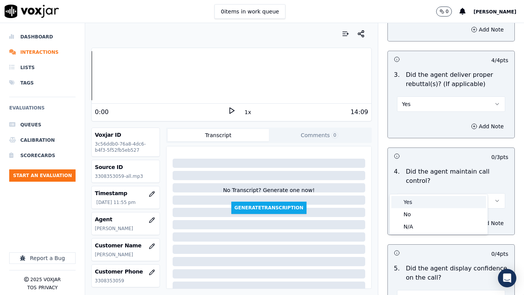
click at [437, 198] on div "Yes" at bounding box center [439, 202] width 95 height 12
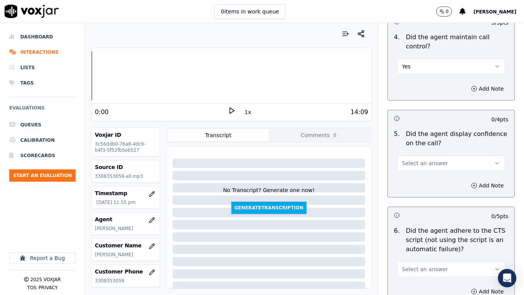
scroll to position [1574, 0]
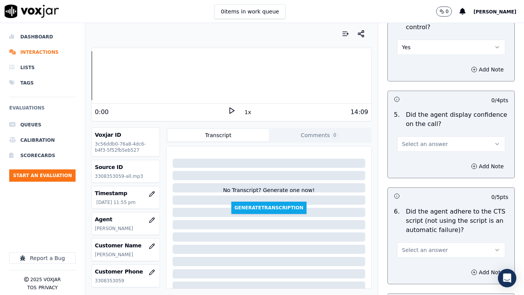
click at [426, 136] on button "Select an answer" at bounding box center [451, 143] width 108 height 15
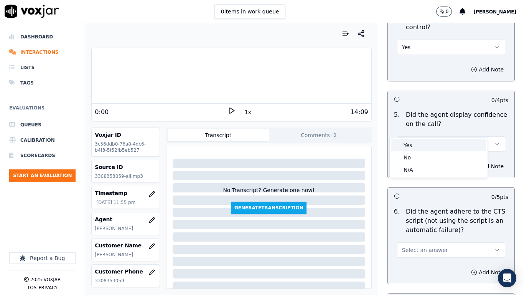
click at [428, 148] on div "Yes" at bounding box center [439, 145] width 95 height 12
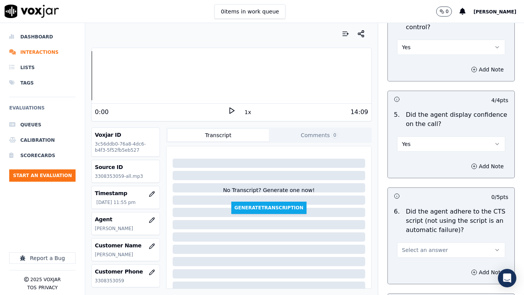
click at [430, 233] on span "Select an answer" at bounding box center [425, 250] width 46 height 8
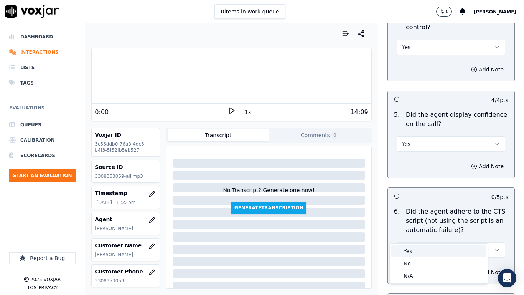
click at [429, 233] on div "Yes" at bounding box center [439, 251] width 95 height 12
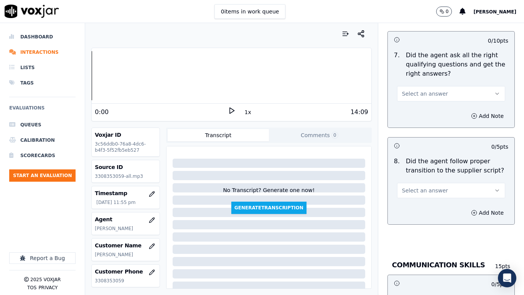
scroll to position [1843, 0]
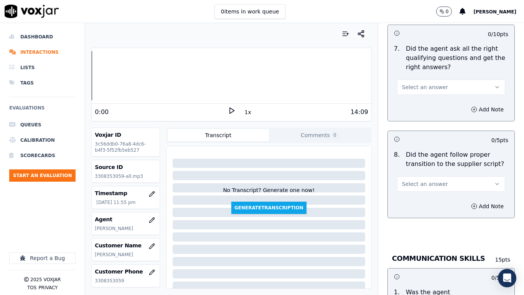
click at [413, 79] on button "Select an answer" at bounding box center [451, 86] width 108 height 15
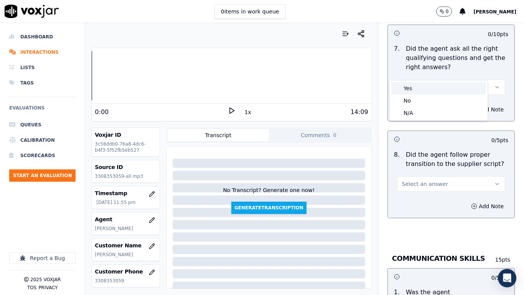
drag, startPoint x: 412, startPoint y: 91, endPoint x: 415, endPoint y: 112, distance: 21.3
click at [412, 91] on div "Yes" at bounding box center [439, 88] width 95 height 12
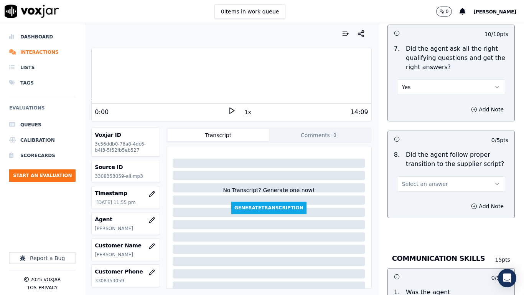
click at [420, 180] on span "Select an answer" at bounding box center [425, 184] width 46 height 8
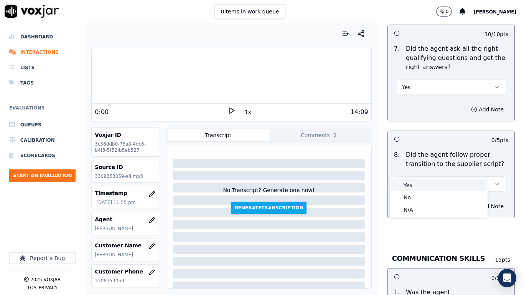
click at [420, 183] on div "Yes" at bounding box center [439, 185] width 95 height 12
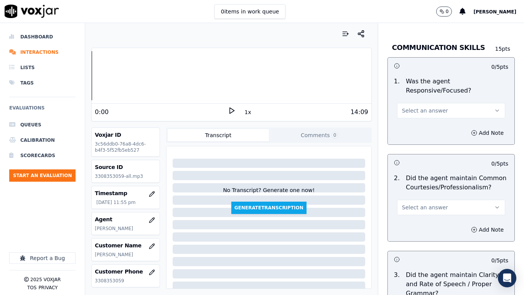
scroll to position [2073, 0]
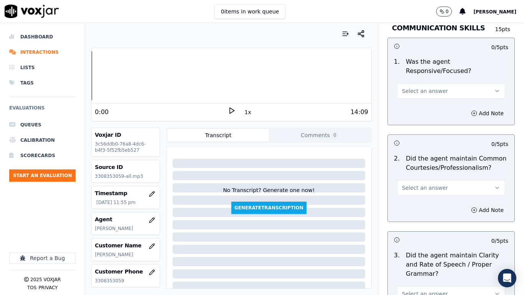
click at [412, 87] on span "Select an answer" at bounding box center [425, 91] width 46 height 8
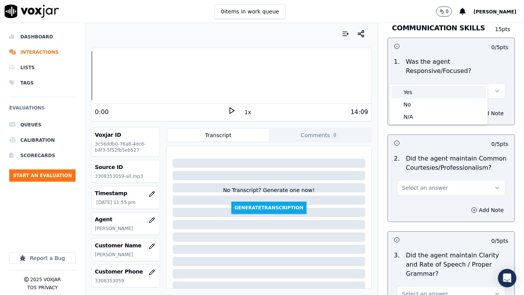
click at [416, 92] on div "Yes" at bounding box center [439, 92] width 95 height 12
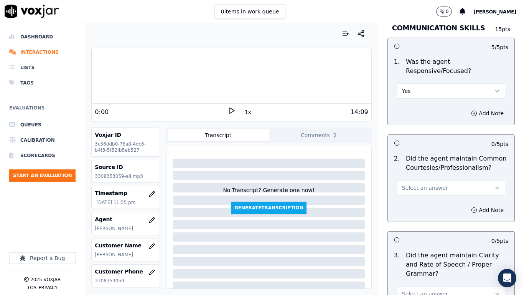
click at [430, 184] on span "Select an answer" at bounding box center [425, 188] width 46 height 8
click at [428, 196] on div "No" at bounding box center [439, 201] width 95 height 12
click at [421, 180] on button "No" at bounding box center [451, 187] width 108 height 15
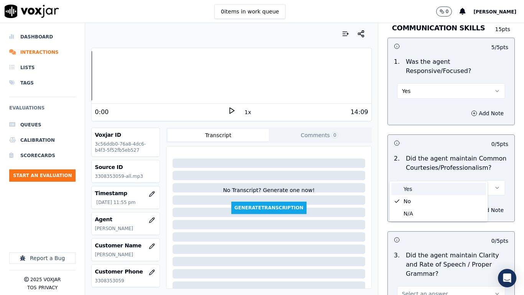
click at [422, 188] on div "Yes" at bounding box center [439, 189] width 95 height 12
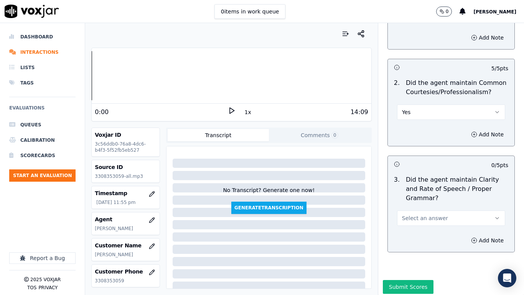
scroll to position [2153, 0]
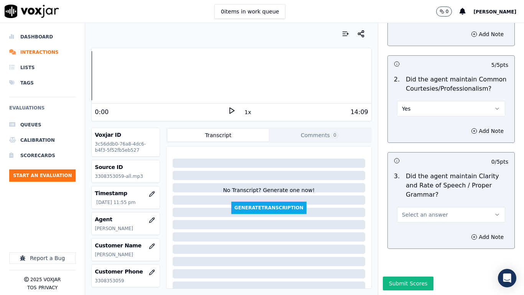
click at [425, 211] on span "Select an answer" at bounding box center [425, 215] width 46 height 8
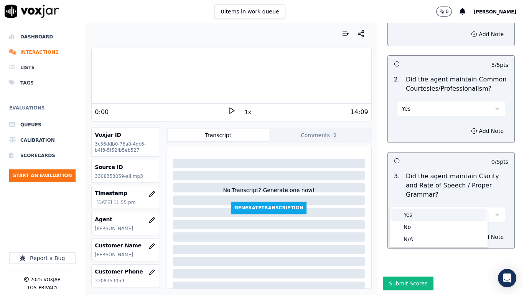
click at [421, 214] on div "Yes" at bounding box center [439, 214] width 95 height 12
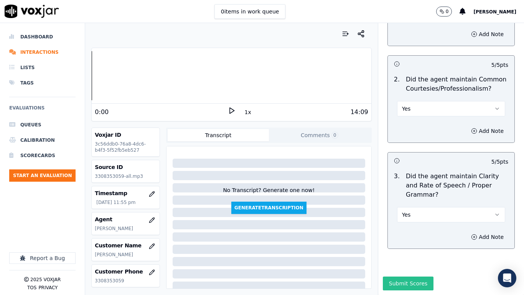
click at [409, 233] on button "Submit Scores" at bounding box center [408, 283] width 51 height 14
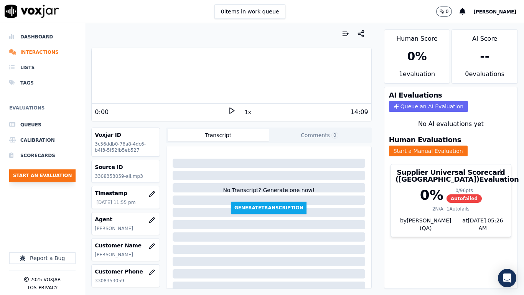
click at [51, 176] on button "Start an Evaluation" at bounding box center [42, 175] width 66 height 12
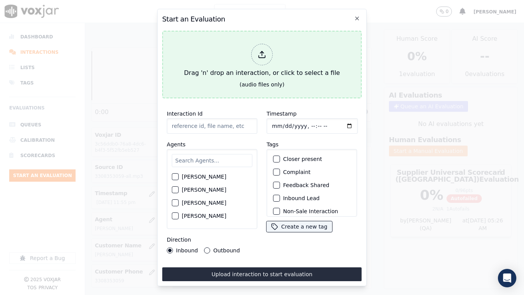
click at [256, 73] on div "Drag 'n' drop an interaction, or click to select a file" at bounding box center [262, 61] width 162 height 40
type input "20250820-164607_6143572685-all.mp3"
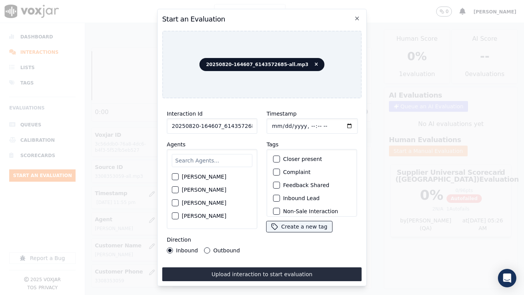
drag, startPoint x: 219, startPoint y: 159, endPoint x: 224, endPoint y: 163, distance: 6.5
click at [219, 158] on input "text" at bounding box center [212, 160] width 81 height 13
type input "jo"
click at [202, 176] on label "[PERSON_NAME]" at bounding box center [204, 178] width 45 height 5
click at [179, 176] on button "[PERSON_NAME]" at bounding box center [175, 178] width 7 height 7
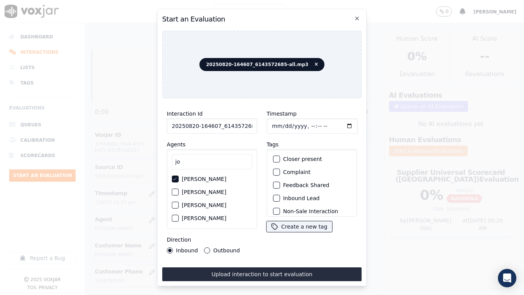
click at [280, 124] on input "Timestamp" at bounding box center [312, 125] width 91 height 15
type input "[DATE]T23:56"
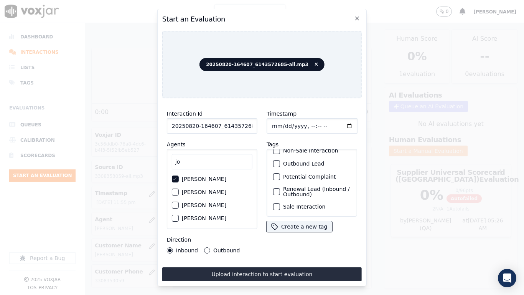
click at [313, 204] on label "Sale Interaction" at bounding box center [304, 206] width 42 height 5
click at [280, 203] on button "Sale Interaction" at bounding box center [276, 206] width 7 height 7
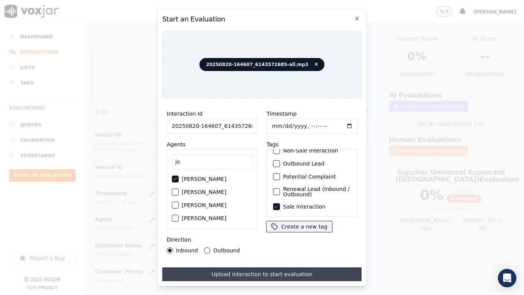
click at [301, 233] on button "Upload interaction to start evaluation" at bounding box center [262, 274] width 200 height 14
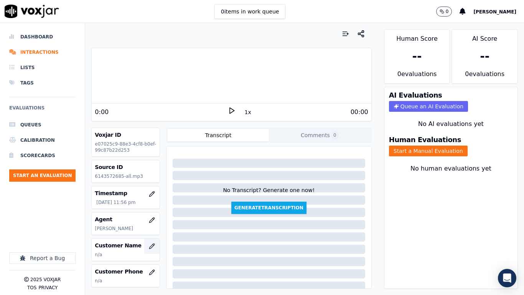
click at [149, 233] on icon "button" at bounding box center [152, 246] width 6 height 6
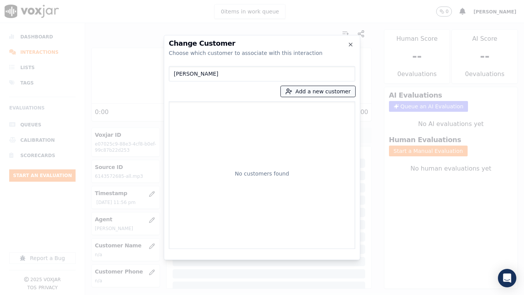
type input "[PERSON_NAME]"
click at [306, 92] on button "Add a new customer" at bounding box center [318, 91] width 74 height 11
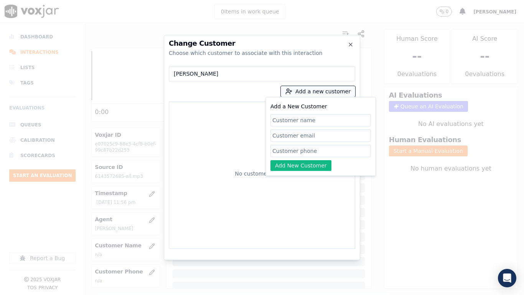
paste input "[PERSON_NAME]"
type input "[PERSON_NAME]"
click at [300, 149] on input "Add a New Customer" at bounding box center [321, 151] width 101 height 12
paste input "6143572685"
type input "6143572685"
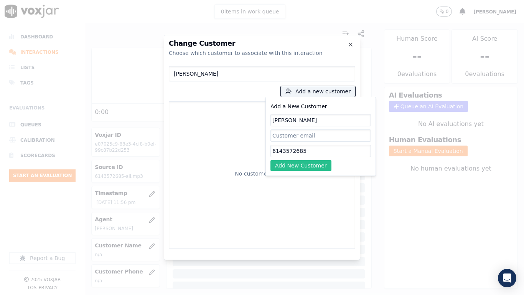
click at [302, 165] on button "Add New Customer" at bounding box center [301, 165] width 61 height 11
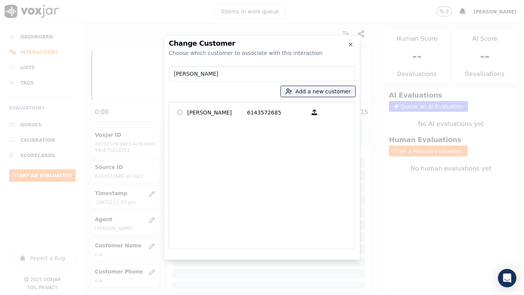
drag, startPoint x: 208, startPoint y: 111, endPoint x: 268, endPoint y: 180, distance: 91.4
click at [208, 111] on p "[PERSON_NAME]" at bounding box center [217, 112] width 60 height 12
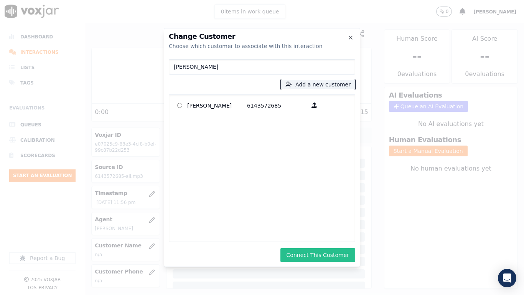
click at [305, 233] on button "Connect This Customer" at bounding box center [318, 255] width 75 height 14
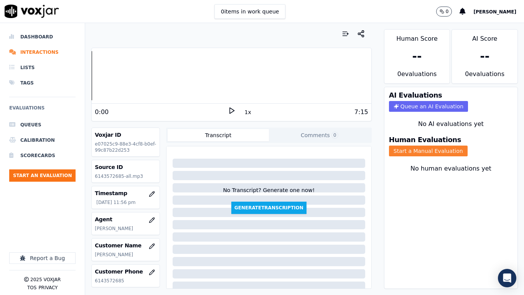
click at [420, 151] on button "Start a Manual Evaluation" at bounding box center [428, 151] width 79 height 11
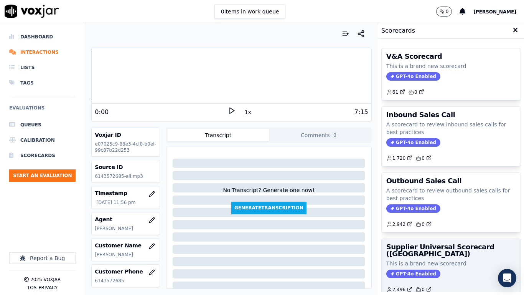
click at [431, 233] on h3 "Supplier Universal Scorecard ([GEOGRAPHIC_DATA])" at bounding box center [452, 250] width 130 height 14
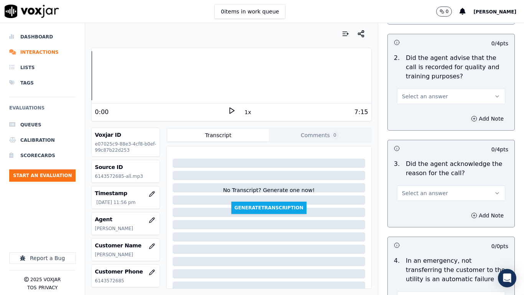
scroll to position [154, 0]
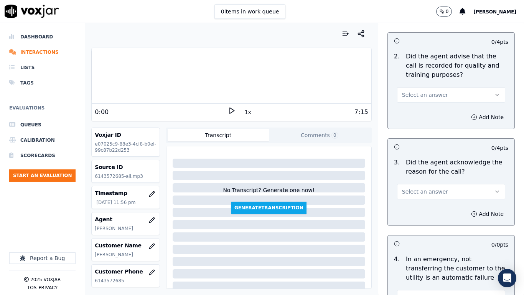
click at [427, 93] on span "Select an answer" at bounding box center [425, 95] width 46 height 8
click at [429, 113] on div "Yes" at bounding box center [439, 112] width 95 height 12
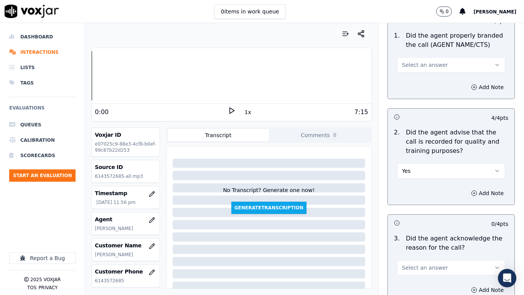
scroll to position [77, 0]
click at [424, 64] on span "Select an answer" at bounding box center [425, 66] width 46 height 8
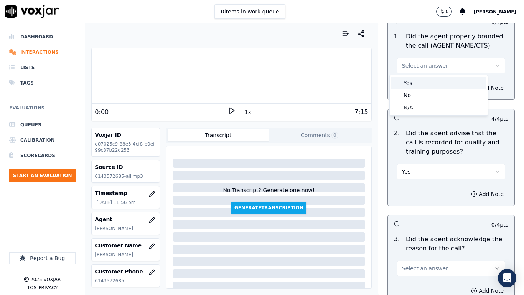
click at [425, 82] on div "Yes" at bounding box center [439, 83] width 95 height 12
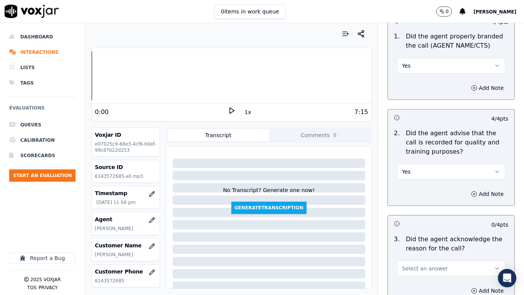
click at [438, 233] on button "Select an answer" at bounding box center [451, 268] width 108 height 15
click at [416, 226] on div "Yes" at bounding box center [439, 226] width 95 height 12
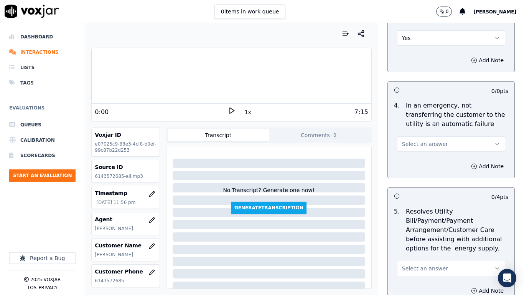
click at [421, 141] on span "Select an answer" at bounding box center [425, 144] width 46 height 8
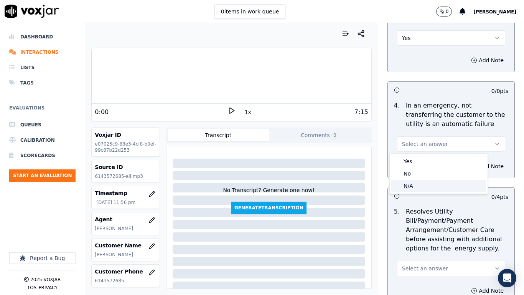
click at [423, 183] on div "N/A" at bounding box center [439, 186] width 95 height 12
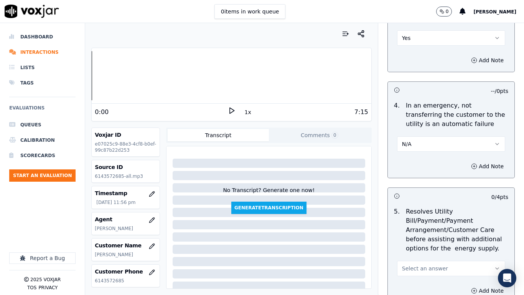
click at [429, 233] on span "Select an answer" at bounding box center [425, 269] width 46 height 8
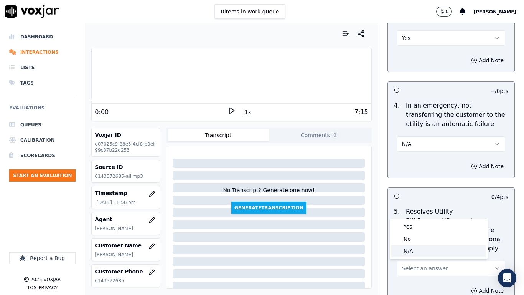
click at [416, 233] on div "N/A" at bounding box center [439, 251] width 95 height 12
click at [416, 233] on p "Resolves Utility Bill/Payment/Payment Arrangement/Customer Care before assistin…" at bounding box center [457, 230] width 103 height 46
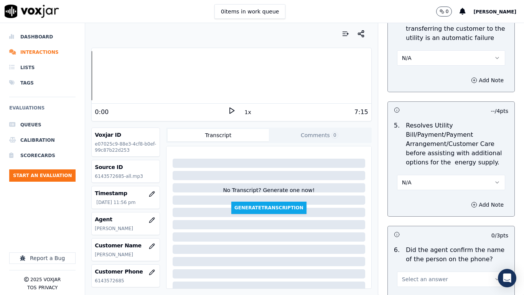
scroll to position [537, 0]
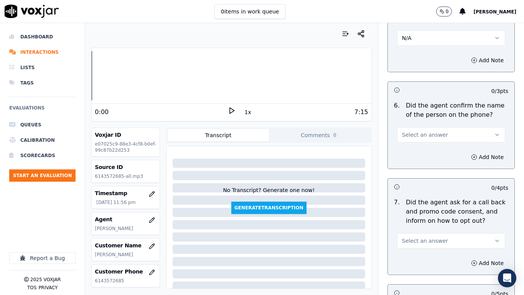
click at [421, 131] on span "Select an answer" at bounding box center [425, 135] width 46 height 8
click at [421, 150] on div "Yes" at bounding box center [439, 152] width 95 height 12
drag, startPoint x: 416, startPoint y: 237, endPoint x: 415, endPoint y: 241, distance: 4.0
click at [416, 233] on span "Select an answer" at bounding box center [425, 241] width 46 height 8
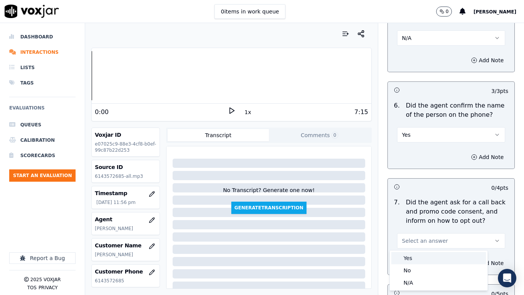
click at [416, 233] on div "Yes" at bounding box center [439, 258] width 95 height 12
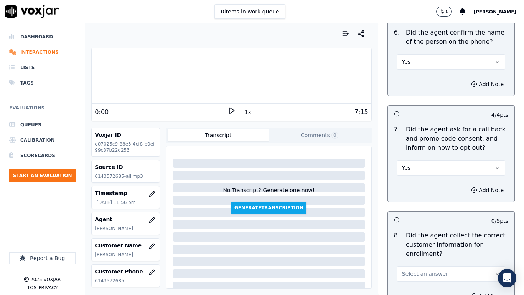
scroll to position [729, 0]
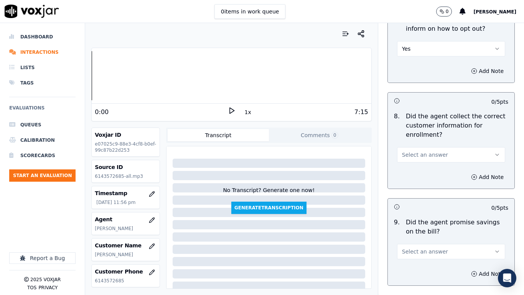
click at [425, 160] on button "Select an answer" at bounding box center [451, 154] width 108 height 15
click at [423, 173] on div "Yes" at bounding box center [439, 172] width 95 height 12
click at [432, 233] on span "Select an answer" at bounding box center [425, 252] width 46 height 8
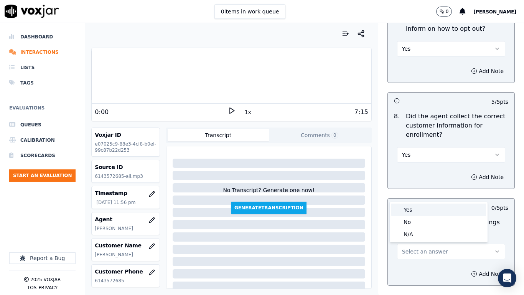
click at [418, 213] on div "Yes" at bounding box center [439, 209] width 95 height 12
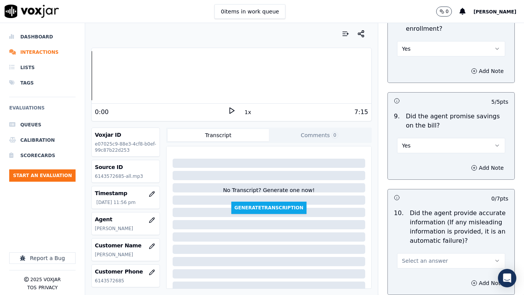
scroll to position [921, 0]
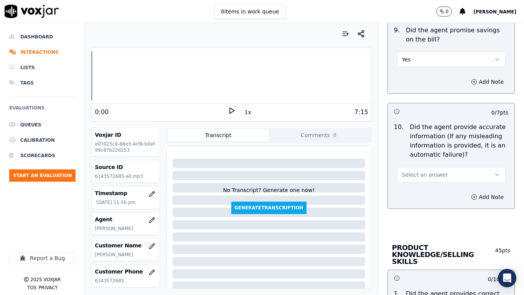
click at [423, 177] on span "Select an answer" at bounding box center [425, 175] width 46 height 8
click at [426, 193] on div "Yes" at bounding box center [439, 192] width 95 height 12
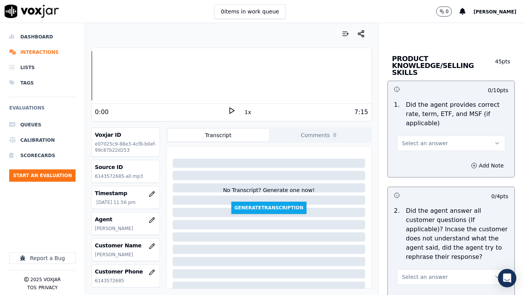
scroll to position [1113, 0]
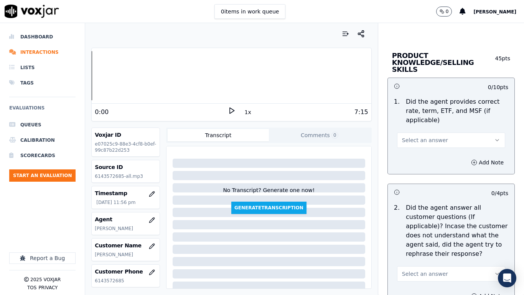
click at [432, 136] on span "Select an answer" at bounding box center [425, 140] width 46 height 8
click at [428, 150] on div "Yes" at bounding box center [439, 150] width 95 height 12
click at [440, 233] on button "Select an answer" at bounding box center [451, 273] width 108 height 15
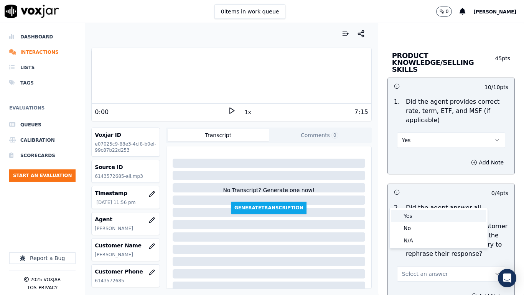
click at [418, 217] on div "Yes" at bounding box center [439, 216] width 95 height 12
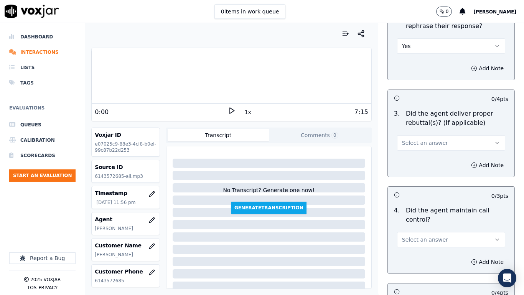
scroll to position [1344, 0]
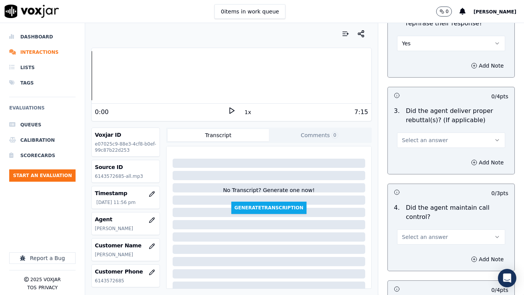
drag, startPoint x: 422, startPoint y: 126, endPoint x: 422, endPoint y: 129, distance: 3.9
click at [422, 136] on span "Select an answer" at bounding box center [425, 140] width 46 height 8
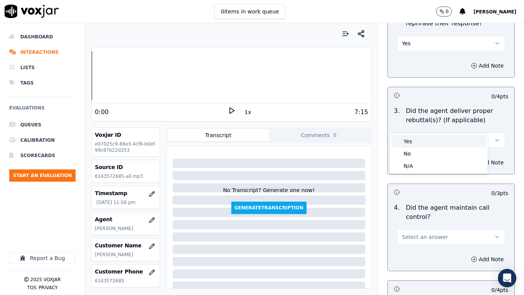
click at [424, 141] on div "Yes" at bounding box center [439, 141] width 95 height 12
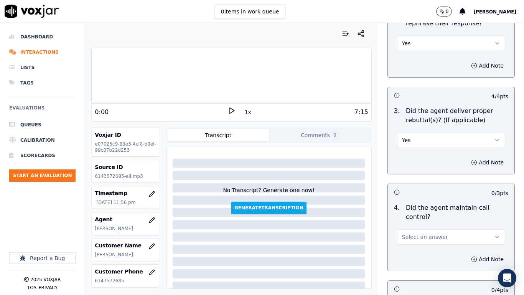
click at [427, 233] on span "Select an answer" at bounding box center [425, 237] width 46 height 8
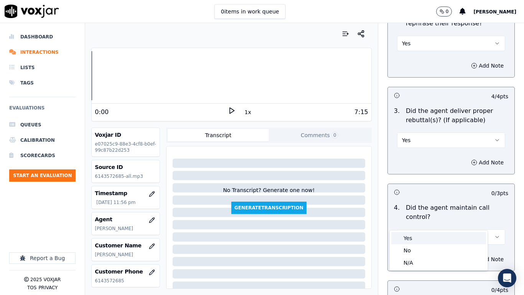
click at [425, 233] on div "Yes" at bounding box center [439, 238] width 95 height 12
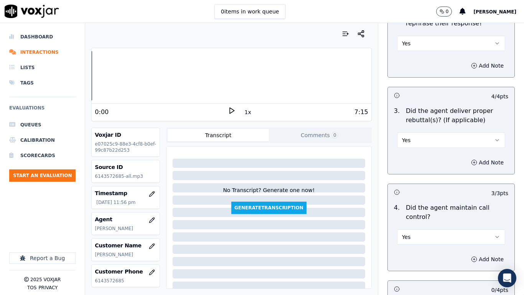
scroll to position [1536, 0]
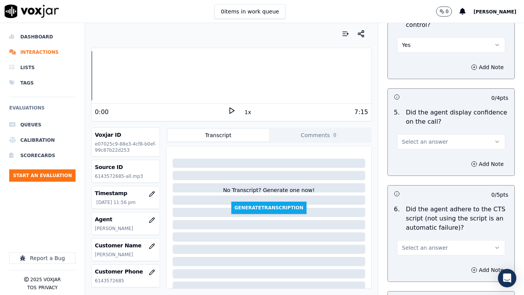
click at [426, 138] on span "Select an answer" at bounding box center [425, 142] width 46 height 8
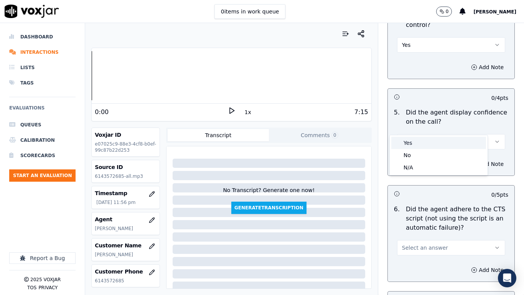
click at [427, 147] on div "Yes" at bounding box center [439, 143] width 95 height 12
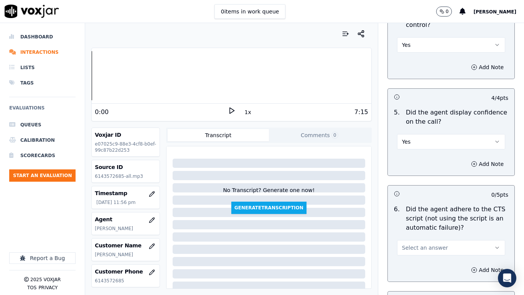
click at [431, 233] on span "Select an answer" at bounding box center [425, 248] width 46 height 8
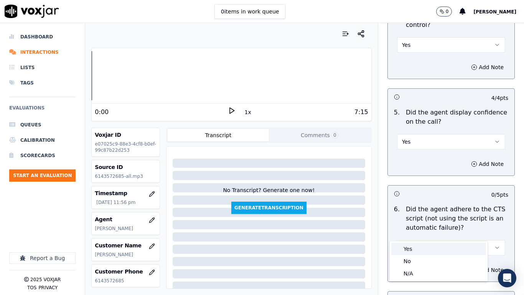
click at [428, 233] on div "Yes" at bounding box center [439, 249] width 95 height 12
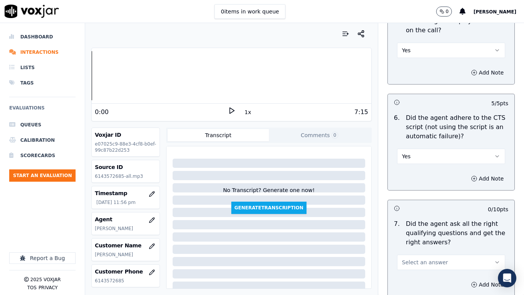
scroll to position [1804, 0]
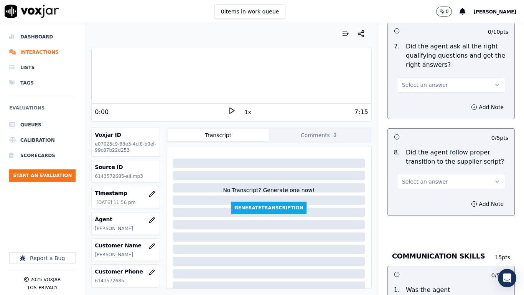
click at [428, 178] on span "Select an answer" at bounding box center [425, 182] width 46 height 8
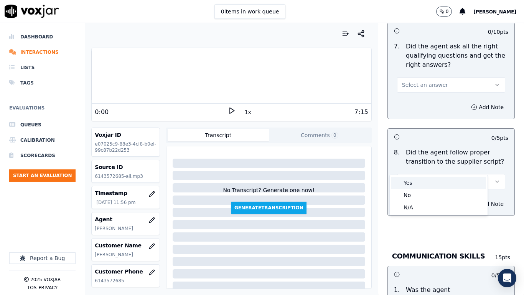
click at [428, 181] on div "Yes" at bounding box center [439, 183] width 95 height 12
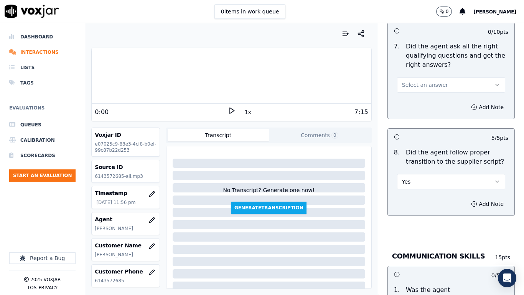
click at [420, 81] on span "Select an answer" at bounding box center [425, 85] width 46 height 8
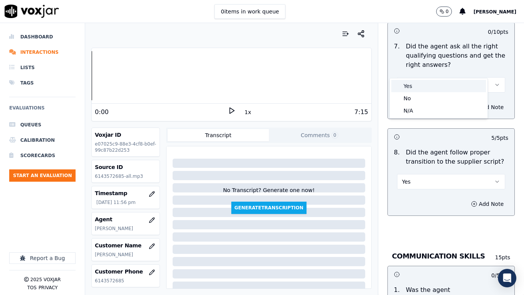
click at [422, 87] on div "Yes" at bounding box center [439, 86] width 95 height 12
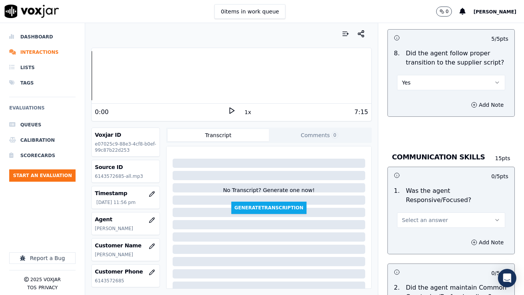
scroll to position [2035, 0]
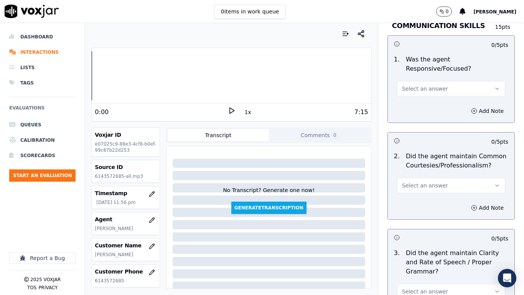
click at [425, 85] on span "Select an answer" at bounding box center [425, 89] width 46 height 8
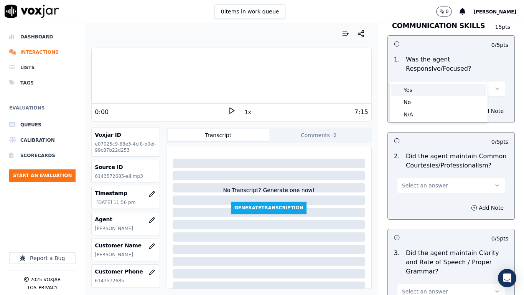
click at [427, 92] on div "Yes" at bounding box center [439, 90] width 95 height 12
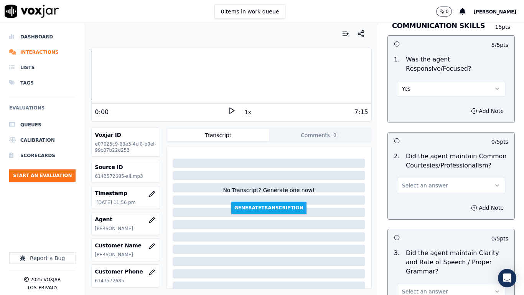
click at [433, 182] on span "Select an answer" at bounding box center [425, 186] width 46 height 8
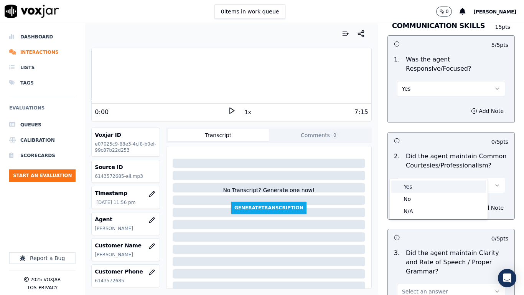
click at [430, 185] on div "Yes" at bounding box center [439, 186] width 95 height 12
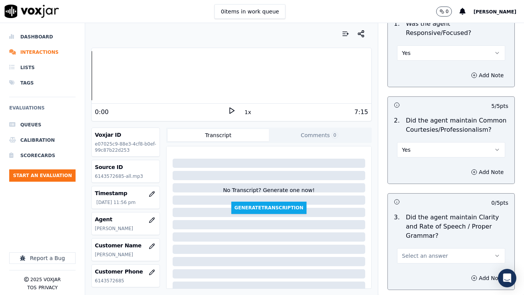
scroll to position [2113, 0]
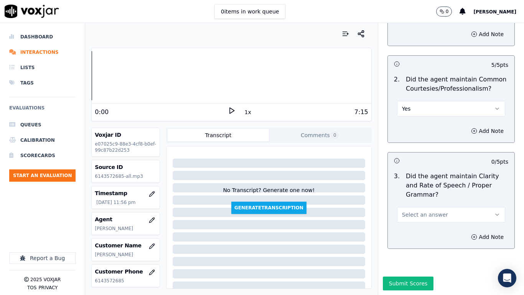
click at [431, 211] on span "Select an answer" at bounding box center [425, 215] width 46 height 8
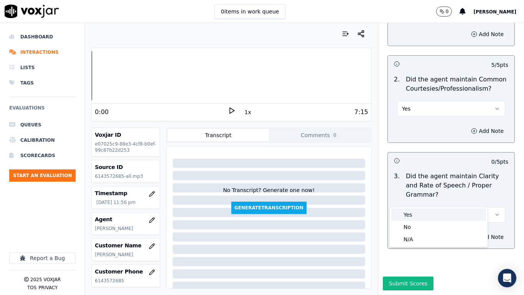
click at [430, 212] on div "Yes" at bounding box center [439, 214] width 95 height 12
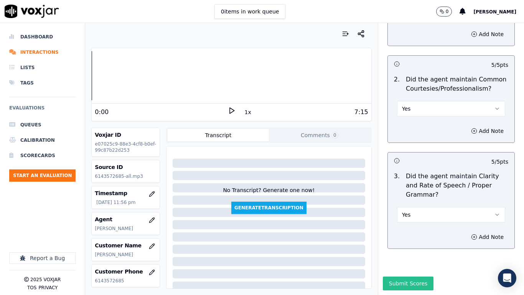
click at [416, 233] on button "Submit Scores" at bounding box center [408, 283] width 51 height 14
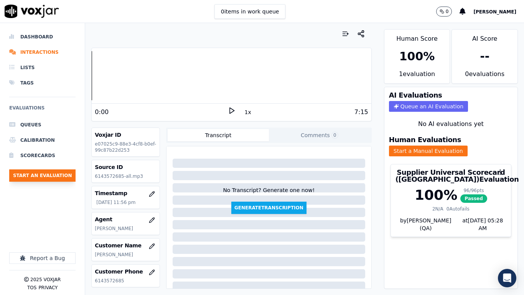
click at [52, 177] on button "Start an Evaluation" at bounding box center [42, 175] width 66 height 12
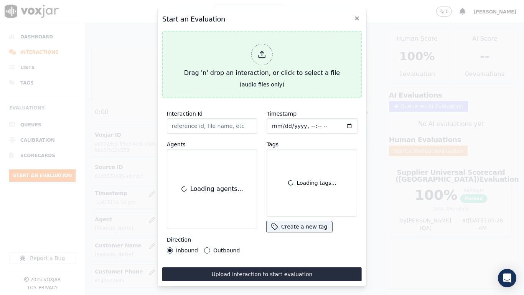
click at [269, 63] on div "Drag 'n' drop an interaction, or click to select a file" at bounding box center [262, 61] width 162 height 40
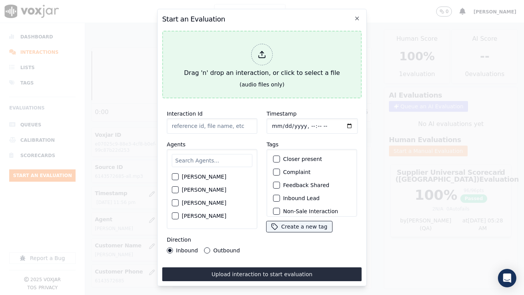
type input "20250820-160213_7245709986-all.mp3"
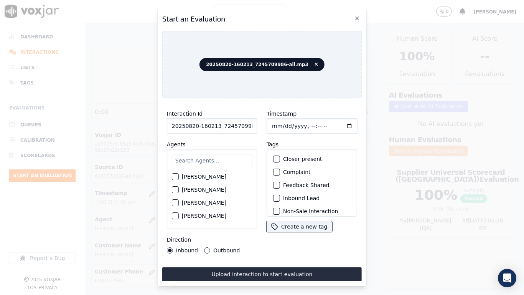
click at [198, 159] on input "text" at bounding box center [212, 160] width 81 height 13
type input "jo"
click at [192, 176] on label "[PERSON_NAME]" at bounding box center [204, 178] width 45 height 5
click at [179, 175] on button "[PERSON_NAME]" at bounding box center [175, 178] width 7 height 7
click at [280, 122] on input "Timestamp" at bounding box center [312, 125] width 91 height 15
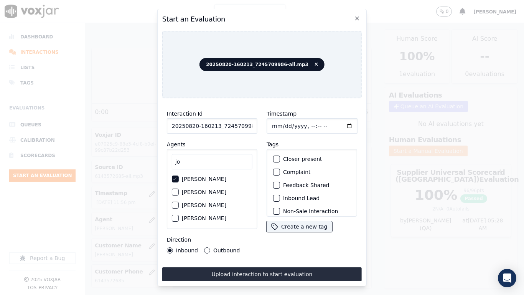
type input "[DATE]T23:58"
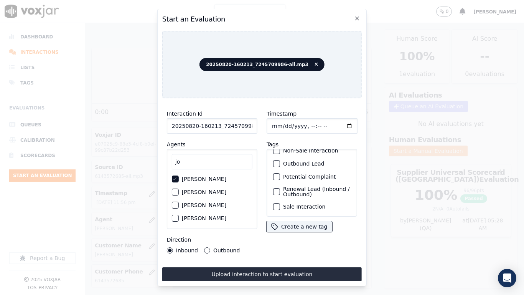
click at [313, 204] on label "Sale Interaction" at bounding box center [304, 206] width 42 height 5
click at [280, 203] on button "Sale Interaction" at bounding box center [276, 206] width 7 height 7
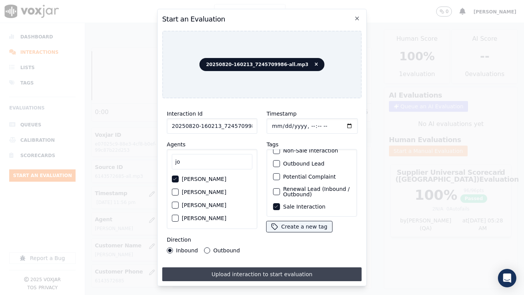
click at [297, 233] on button "Upload interaction to start evaluation" at bounding box center [262, 274] width 200 height 14
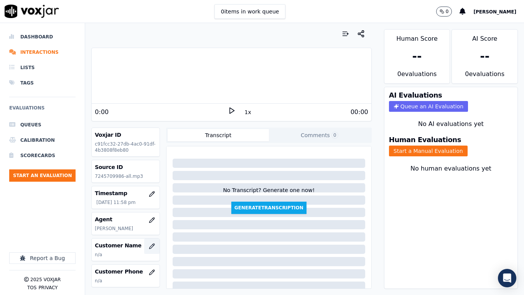
click at [149, 233] on icon "button" at bounding box center [152, 246] width 6 height 6
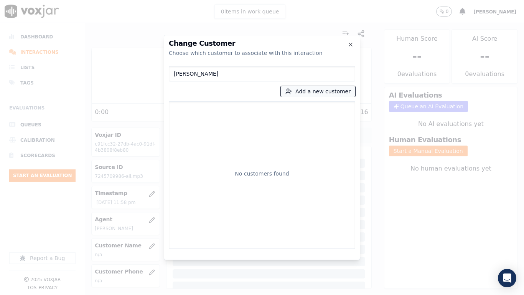
type input "[PERSON_NAME]"
click at [321, 92] on button "Add a new customer" at bounding box center [318, 91] width 74 height 11
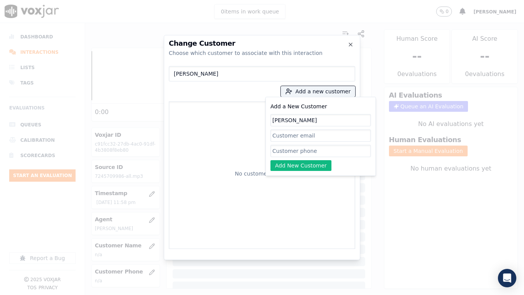
type input "[PERSON_NAME]"
click at [289, 153] on input "Add a New Customer" at bounding box center [321, 151] width 101 height 12
click at [247, 170] on p "No customers found" at bounding box center [262, 174] width 54 height 8
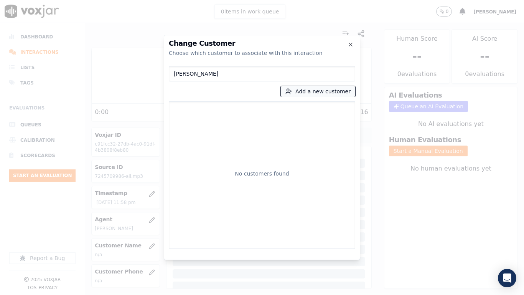
click at [310, 88] on button "Add a new customer" at bounding box center [318, 91] width 74 height 11
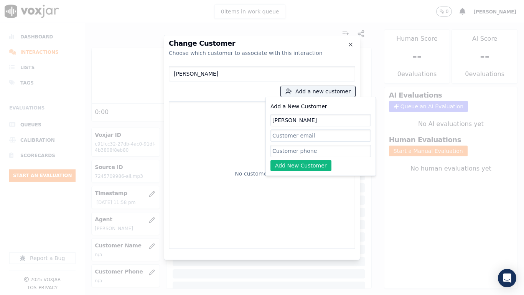
click at [298, 154] on input "Add a New Customer" at bounding box center [321, 151] width 101 height 12
paste input "7245709986"
type input "7245709986"
click at [301, 162] on button "Add New Customer" at bounding box center [301, 165] width 61 height 11
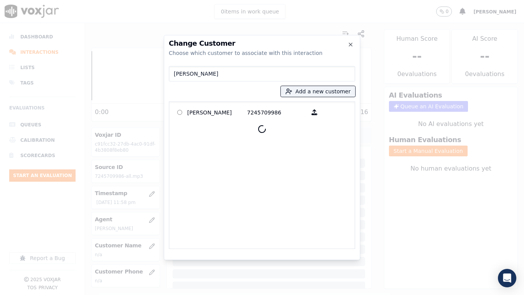
click at [208, 112] on p "[PERSON_NAME]" at bounding box center [217, 112] width 60 height 12
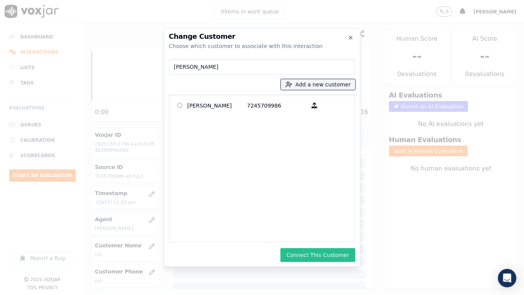
click at [331, 233] on button "Connect This Customer" at bounding box center [318, 255] width 75 height 14
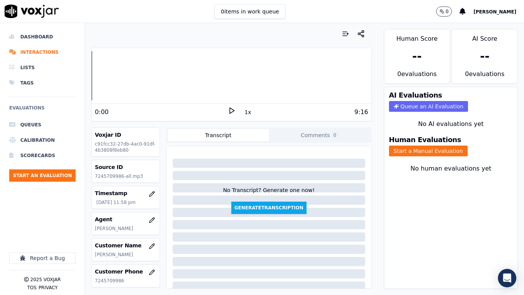
click at [228, 111] on icon at bounding box center [232, 111] width 8 height 8
click at [277, 69] on div at bounding box center [231, 75] width 279 height 49
click at [275, 67] on div at bounding box center [231, 75] width 279 height 49
click at [230, 108] on icon at bounding box center [232, 111] width 8 height 8
click at [413, 150] on button "Start a Manual Evaluation" at bounding box center [428, 151] width 79 height 11
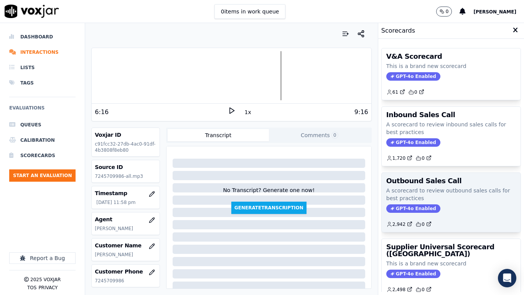
scroll to position [106, 0]
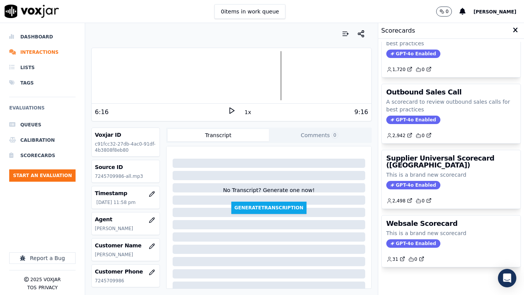
drag, startPoint x: 439, startPoint y: 167, endPoint x: 430, endPoint y: 179, distance: 15.1
click at [439, 181] on div "GPT-4o Enabled" at bounding box center [452, 185] width 130 height 8
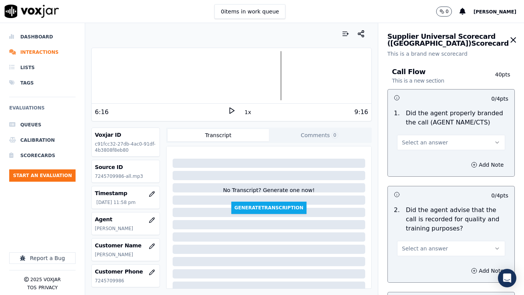
click at [429, 143] on span "Select an answer" at bounding box center [425, 143] width 46 height 8
click at [430, 162] on div "Yes" at bounding box center [439, 160] width 95 height 12
click at [433, 233] on span "Select an answer" at bounding box center [425, 249] width 46 height 8
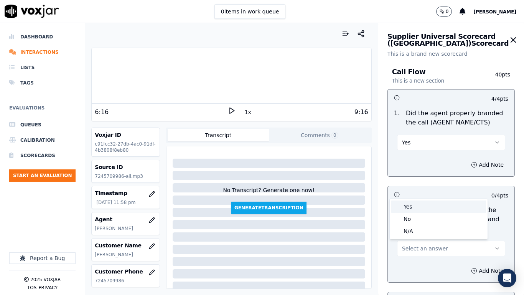
click at [413, 202] on div "Yes" at bounding box center [439, 206] width 95 height 12
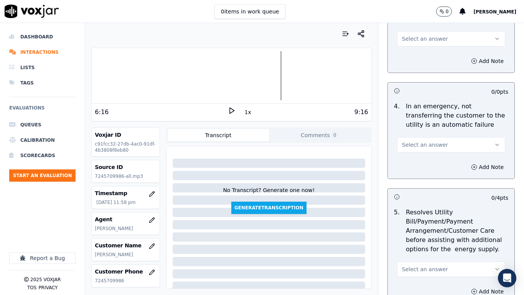
scroll to position [307, 0]
click at [418, 32] on button "Select an answer" at bounding box center [451, 37] width 108 height 15
click at [415, 54] on div "Yes" at bounding box center [439, 55] width 95 height 12
click at [441, 144] on button "Select an answer" at bounding box center [451, 143] width 108 height 15
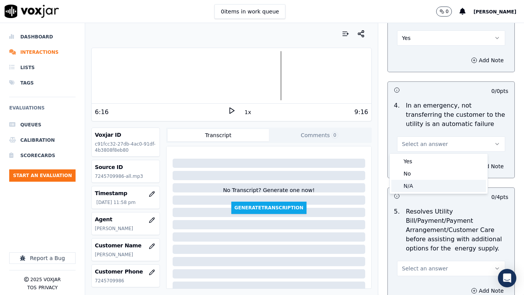
click at [430, 184] on div "N/A" at bounding box center [439, 186] width 95 height 12
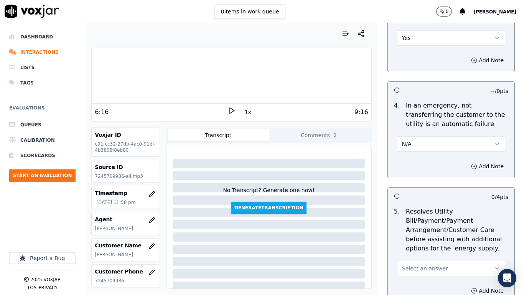
scroll to position [499, 0]
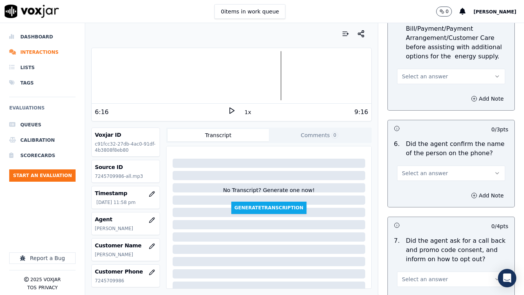
drag, startPoint x: 422, startPoint y: 74, endPoint x: 422, endPoint y: 82, distance: 7.7
click at [422, 74] on span "Select an answer" at bounding box center [425, 77] width 46 height 8
click at [424, 116] on div "N/A" at bounding box center [439, 118] width 95 height 12
click at [421, 177] on button "Select an answer" at bounding box center [451, 172] width 108 height 15
click at [421, 191] on div "Yes" at bounding box center [439, 190] width 95 height 12
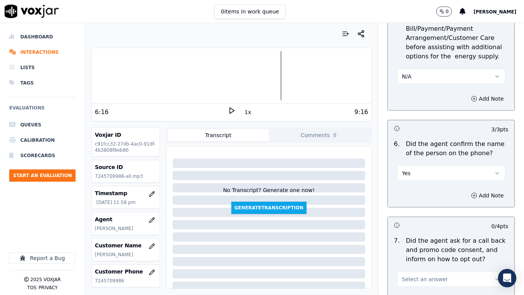
scroll to position [691, 0]
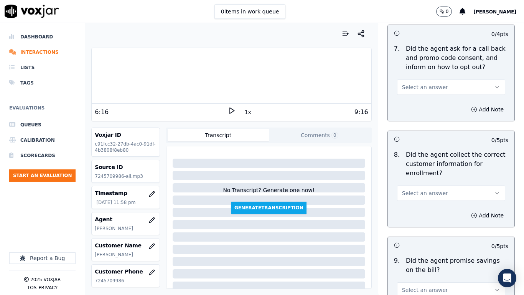
click at [426, 89] on span "Select an answer" at bounding box center [425, 87] width 46 height 8
click at [427, 103] on div "Yes" at bounding box center [439, 104] width 95 height 12
drag, startPoint x: 430, startPoint y: 189, endPoint x: 430, endPoint y: 200, distance: 11.9
click at [430, 188] on button "Select an answer" at bounding box center [451, 192] width 108 height 15
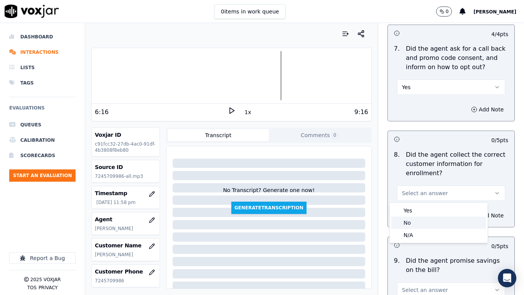
click at [425, 223] on div "No" at bounding box center [439, 223] width 95 height 12
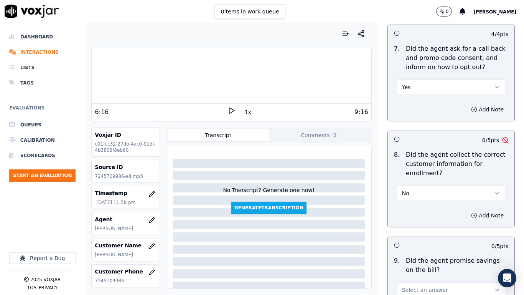
click at [481, 215] on button "Add Note" at bounding box center [488, 215] width 42 height 11
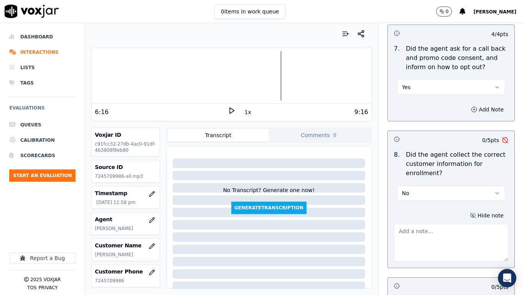
click at [418, 233] on textarea at bounding box center [451, 243] width 114 height 38
drag, startPoint x: 423, startPoint y: 249, endPoint x: 407, endPoint y: 248, distance: 16.2
click at [407, 233] on textarea "6.15sec CX gave wrong Account but rather than verifying or asking again agent m…" at bounding box center [451, 243] width 114 height 38
click at [459, 233] on textarea "6.15sec CX gave wrong Account but rather than verifying or asking again agent w…" at bounding box center [451, 243] width 114 height 38
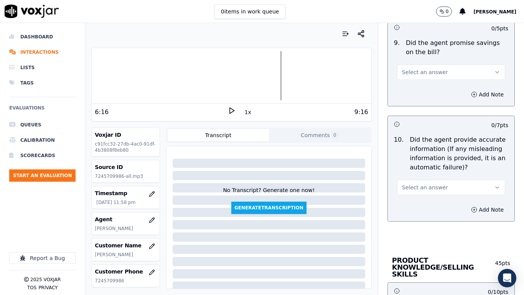
scroll to position [960, 0]
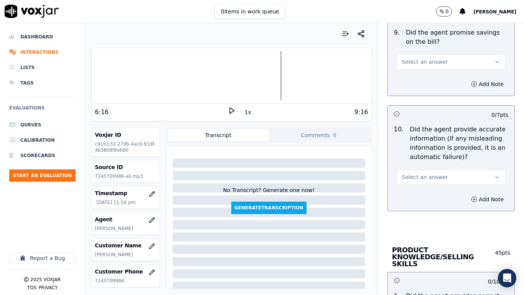
type textarea "6.15sec CX gave wrong Account but rather than verifying or asking again agent w…"
click at [425, 58] on span "Select an answer" at bounding box center [425, 62] width 46 height 8
click at [427, 75] on div "Yes" at bounding box center [439, 79] width 95 height 12
click at [435, 176] on button "Select an answer" at bounding box center [451, 176] width 108 height 15
click at [432, 192] on div "Yes" at bounding box center [439, 194] width 95 height 12
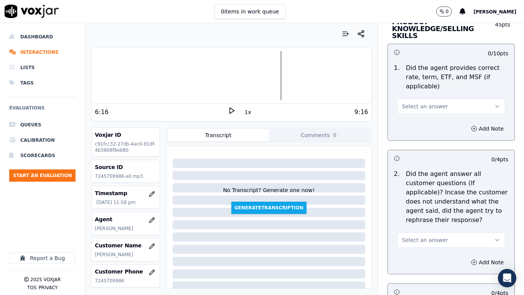
scroll to position [1190, 0]
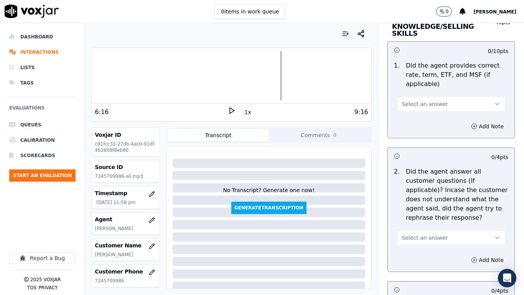
click at [427, 100] on span "Select an answer" at bounding box center [425, 104] width 46 height 8
click at [427, 115] on div "Yes" at bounding box center [439, 114] width 95 height 12
click at [428, 233] on span "Select an answer" at bounding box center [425, 238] width 46 height 8
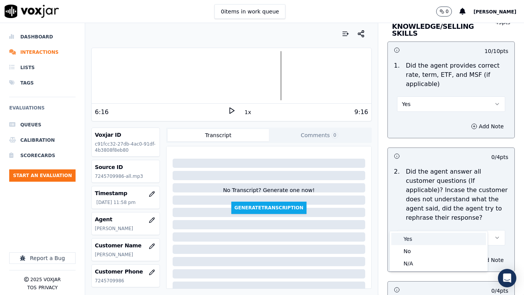
click at [425, 233] on div "Yes" at bounding box center [439, 239] width 95 height 12
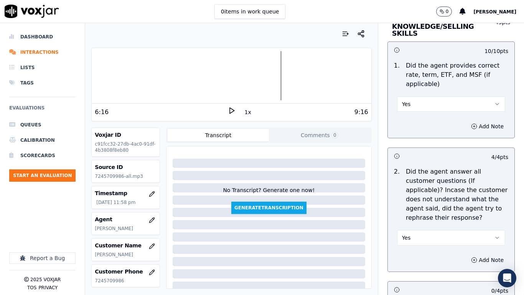
scroll to position [1421, 0]
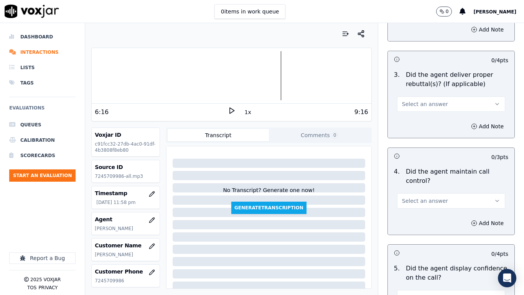
click at [425, 100] on span "Select an answer" at bounding box center [425, 104] width 46 height 8
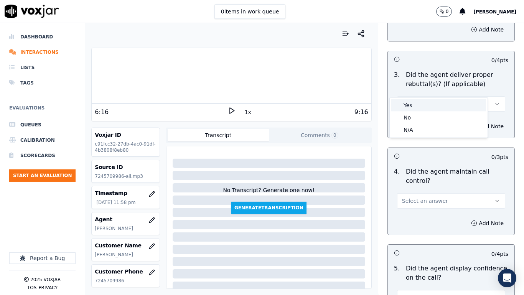
click at [425, 105] on div "Yes" at bounding box center [439, 105] width 95 height 12
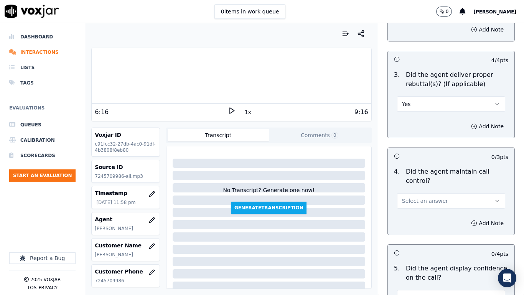
click at [426, 193] on button "Select an answer" at bounding box center [451, 200] width 108 height 15
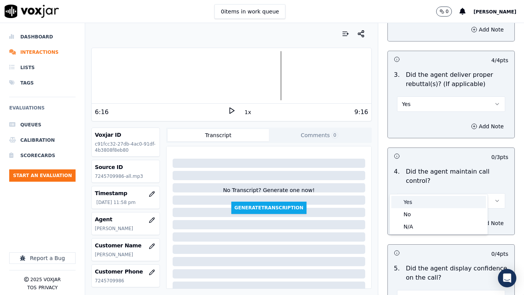
click at [421, 200] on div "Yes" at bounding box center [439, 202] width 95 height 12
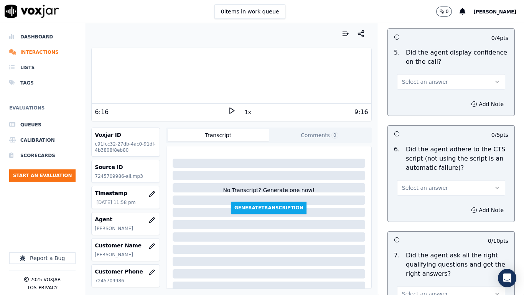
scroll to position [1651, 0]
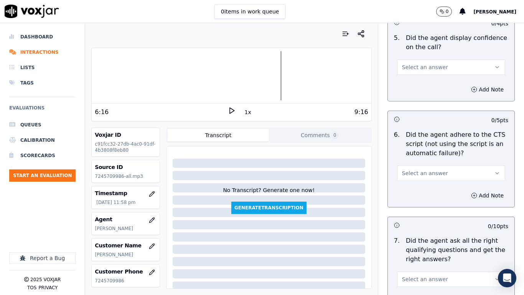
click at [416, 63] on span "Select an answer" at bounding box center [425, 67] width 46 height 8
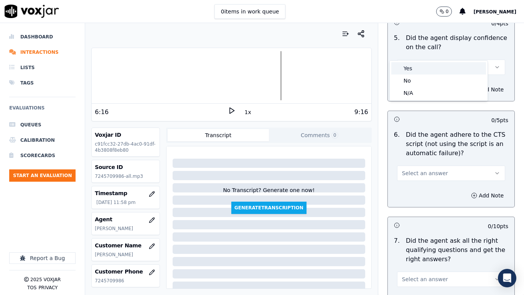
click at [416, 64] on div "Yes" at bounding box center [439, 68] width 95 height 12
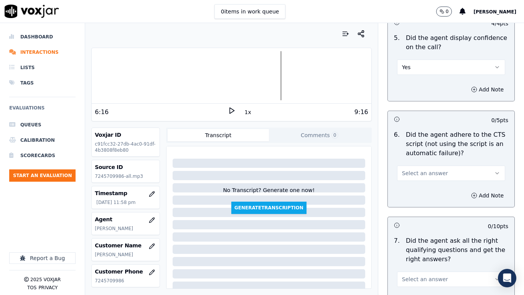
click at [416, 165] on button "Select an answer" at bounding box center [451, 172] width 108 height 15
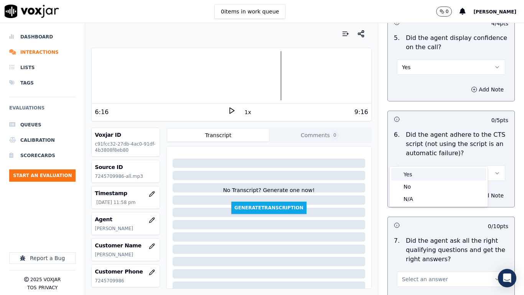
click at [415, 172] on div "Yes" at bounding box center [439, 174] width 95 height 12
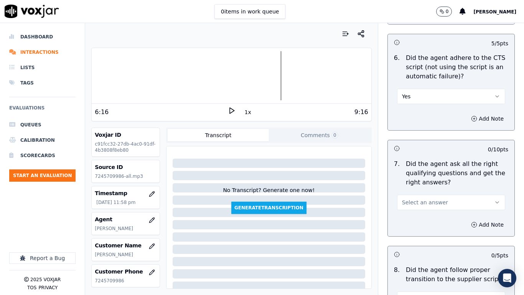
scroll to position [1843, 0]
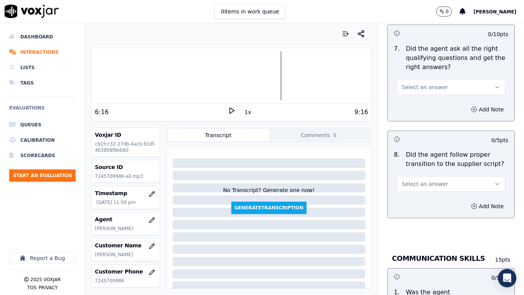
click at [417, 83] on span "Select an answer" at bounding box center [425, 87] width 46 height 8
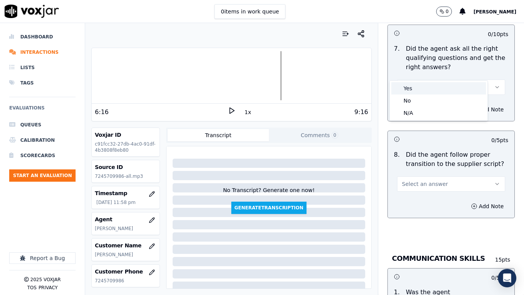
click at [419, 84] on div "Yes" at bounding box center [439, 88] width 95 height 12
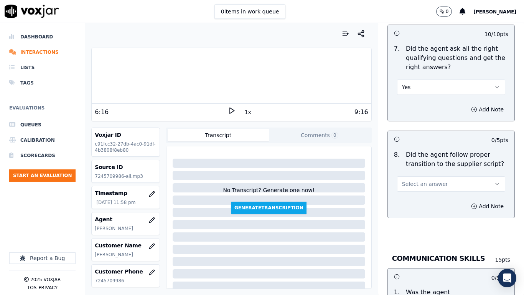
click at [423, 180] on span "Select an answer" at bounding box center [425, 184] width 46 height 8
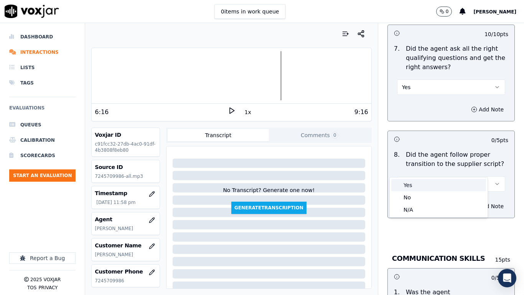
drag, startPoint x: 415, startPoint y: 187, endPoint x: 412, endPoint y: 194, distance: 7.4
click at [415, 187] on div "Yes" at bounding box center [439, 185] width 95 height 12
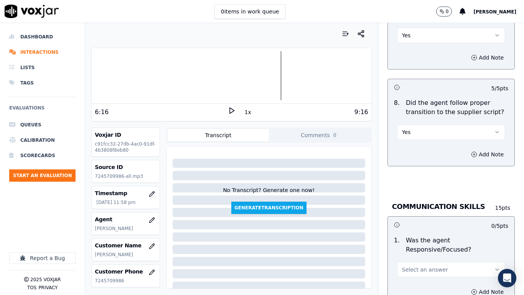
scroll to position [2112, 0]
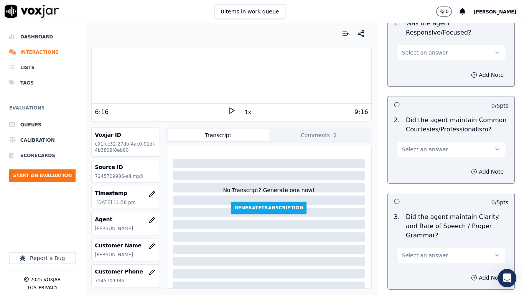
click at [417, 49] on span "Select an answer" at bounding box center [425, 53] width 46 height 8
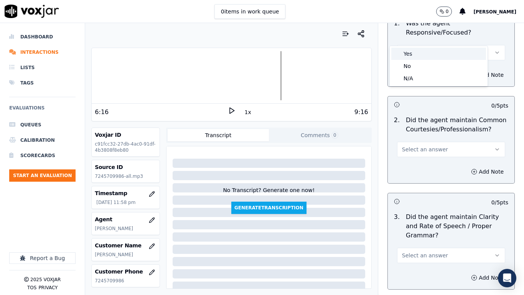
click at [417, 49] on div "Yes" at bounding box center [439, 54] width 95 height 12
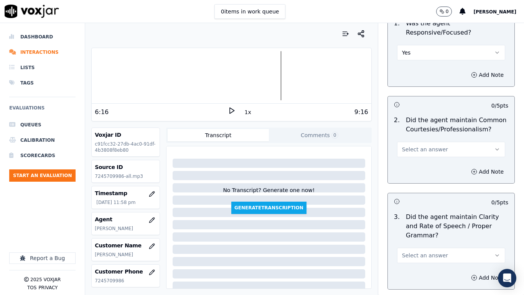
click at [424, 146] on span "Select an answer" at bounding box center [425, 150] width 46 height 8
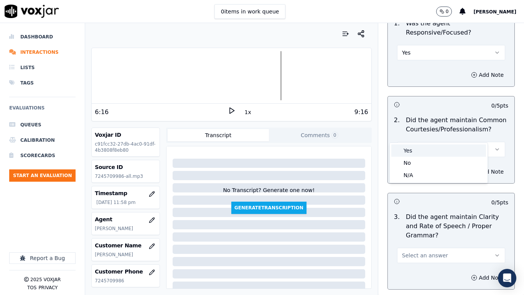
click at [423, 152] on div "Yes" at bounding box center [439, 150] width 95 height 12
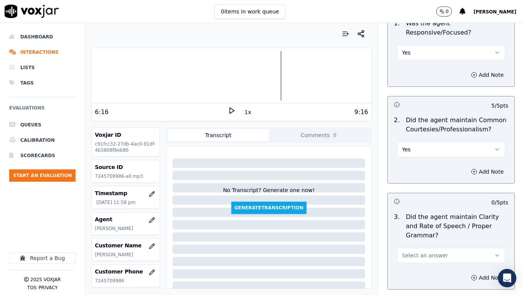
click at [426, 233] on span "Select an answer" at bounding box center [425, 255] width 46 height 8
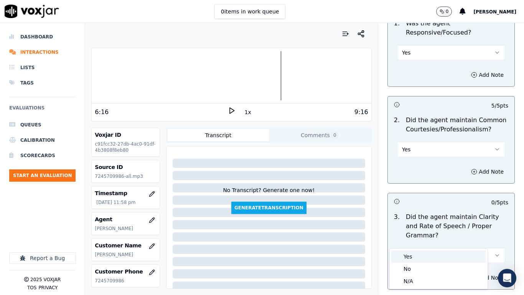
click at [423, 233] on div "Yes" at bounding box center [439, 256] width 95 height 12
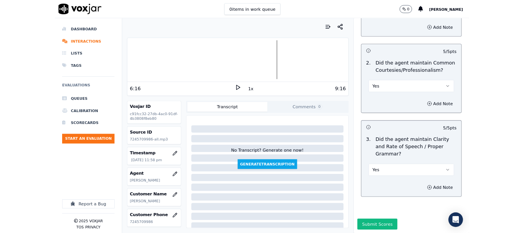
scroll to position [2153, 0]
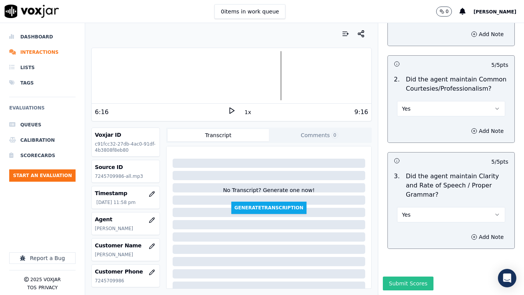
click at [404, 233] on button "Submit Scores" at bounding box center [408, 283] width 51 height 14
